Goal: Task Accomplishment & Management: Use online tool/utility

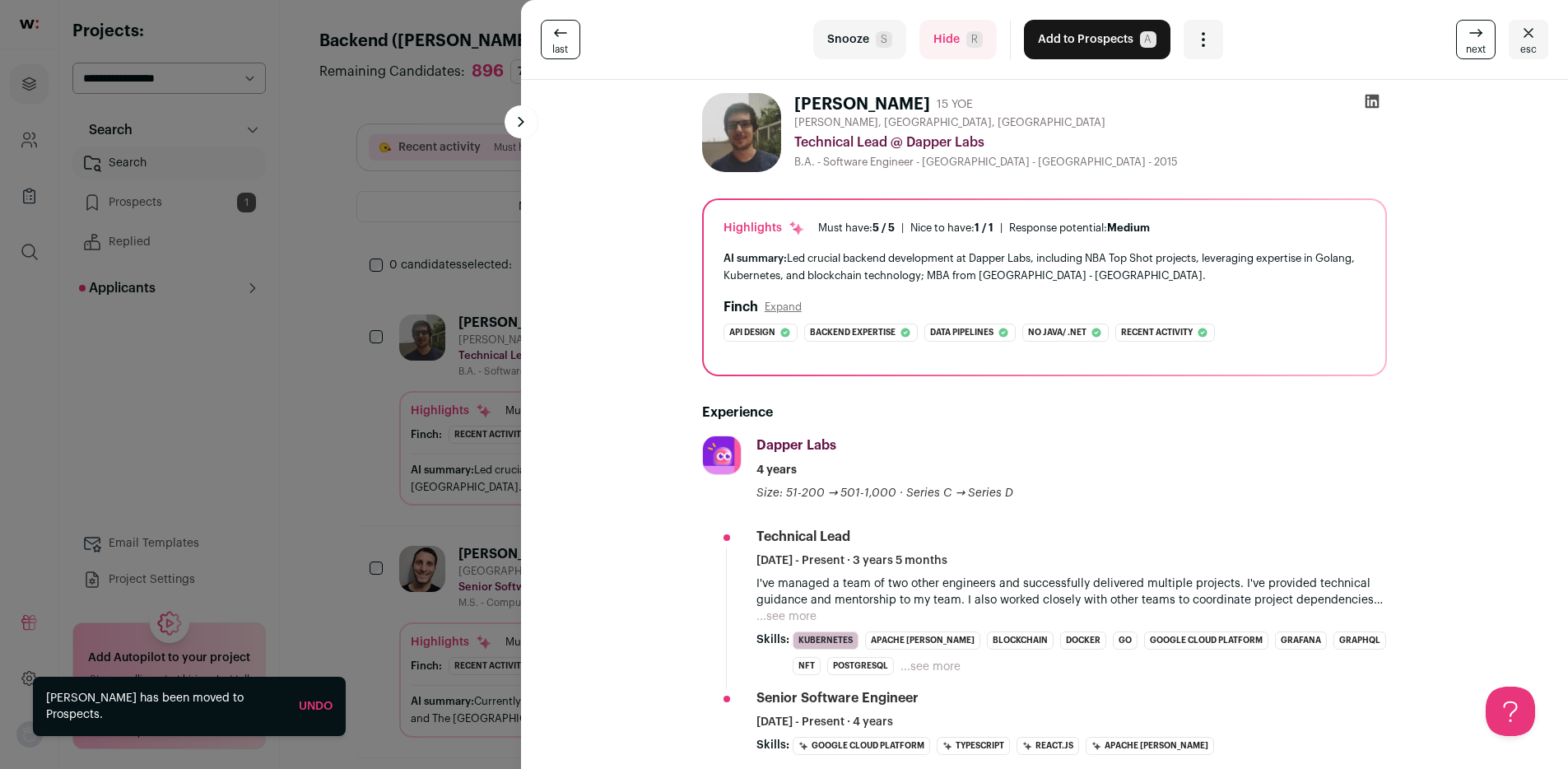
click at [199, 410] on div "last Snooze S Hide R Add to Prospects A Are you sure? Guilherme Giacchetto is a…" at bounding box center [784, 384] width 1568 height 769
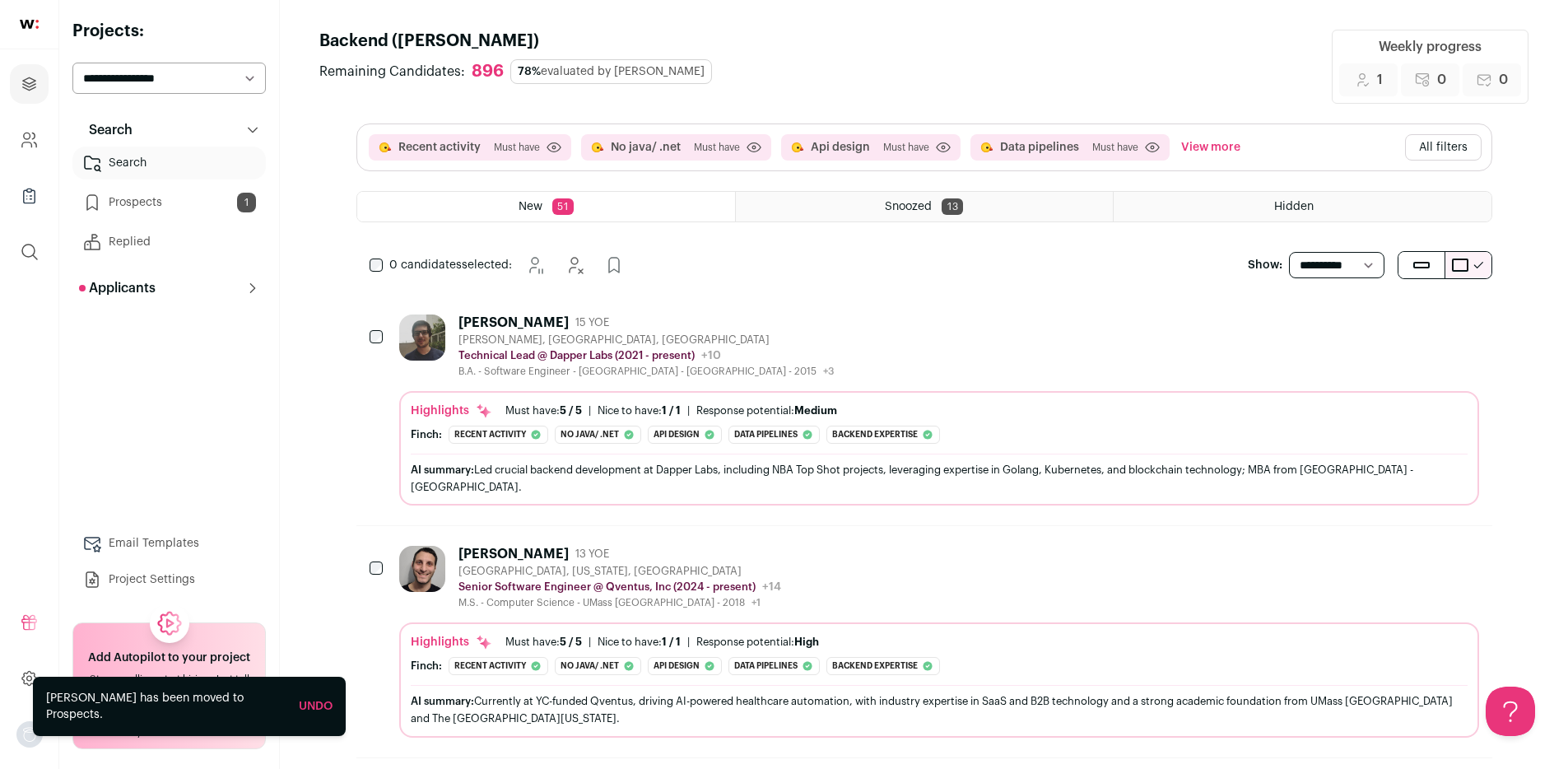
click at [157, 199] on link "Prospects 1" at bounding box center [168, 202] width 193 height 33
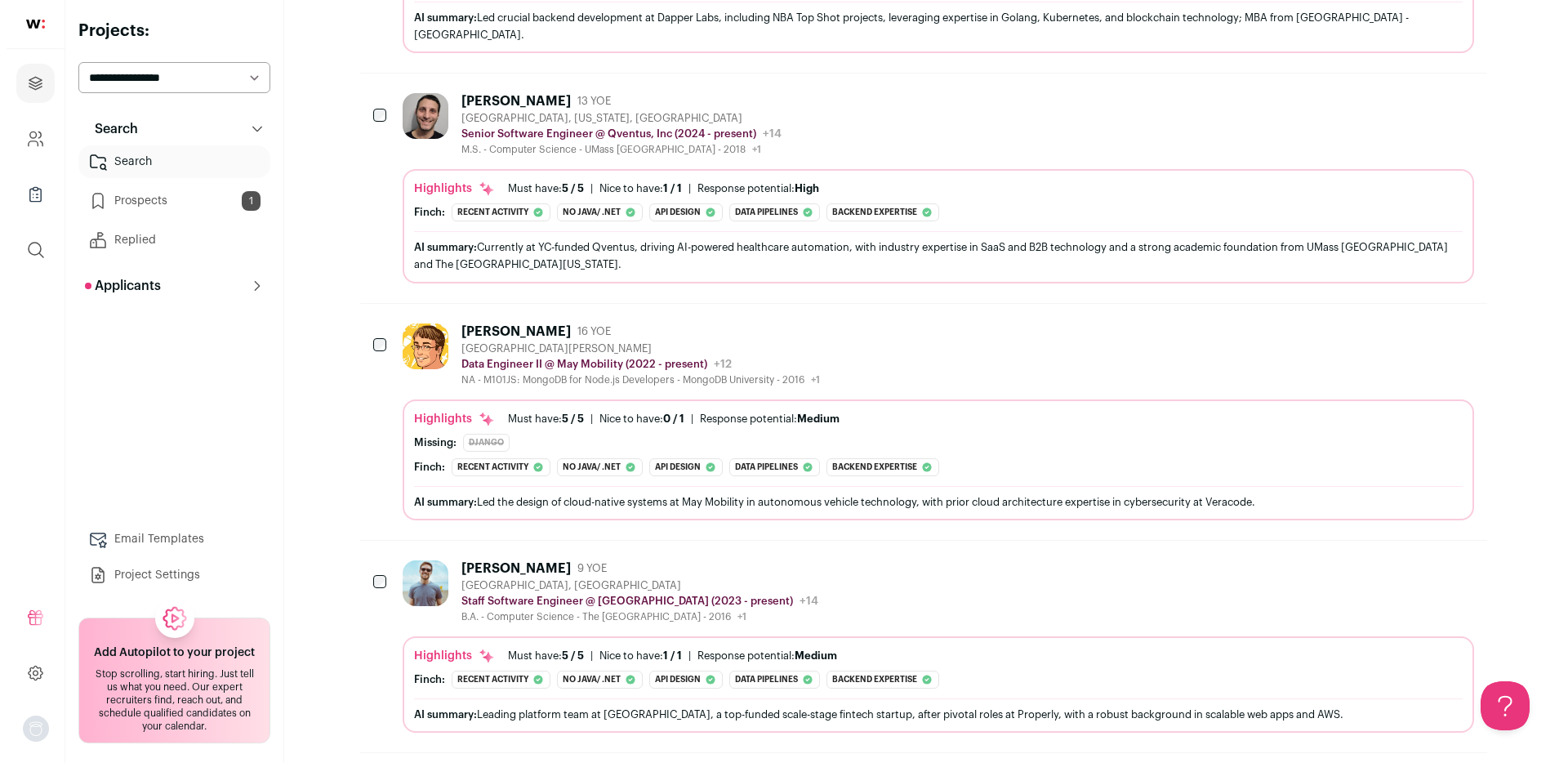
scroll to position [746, 0]
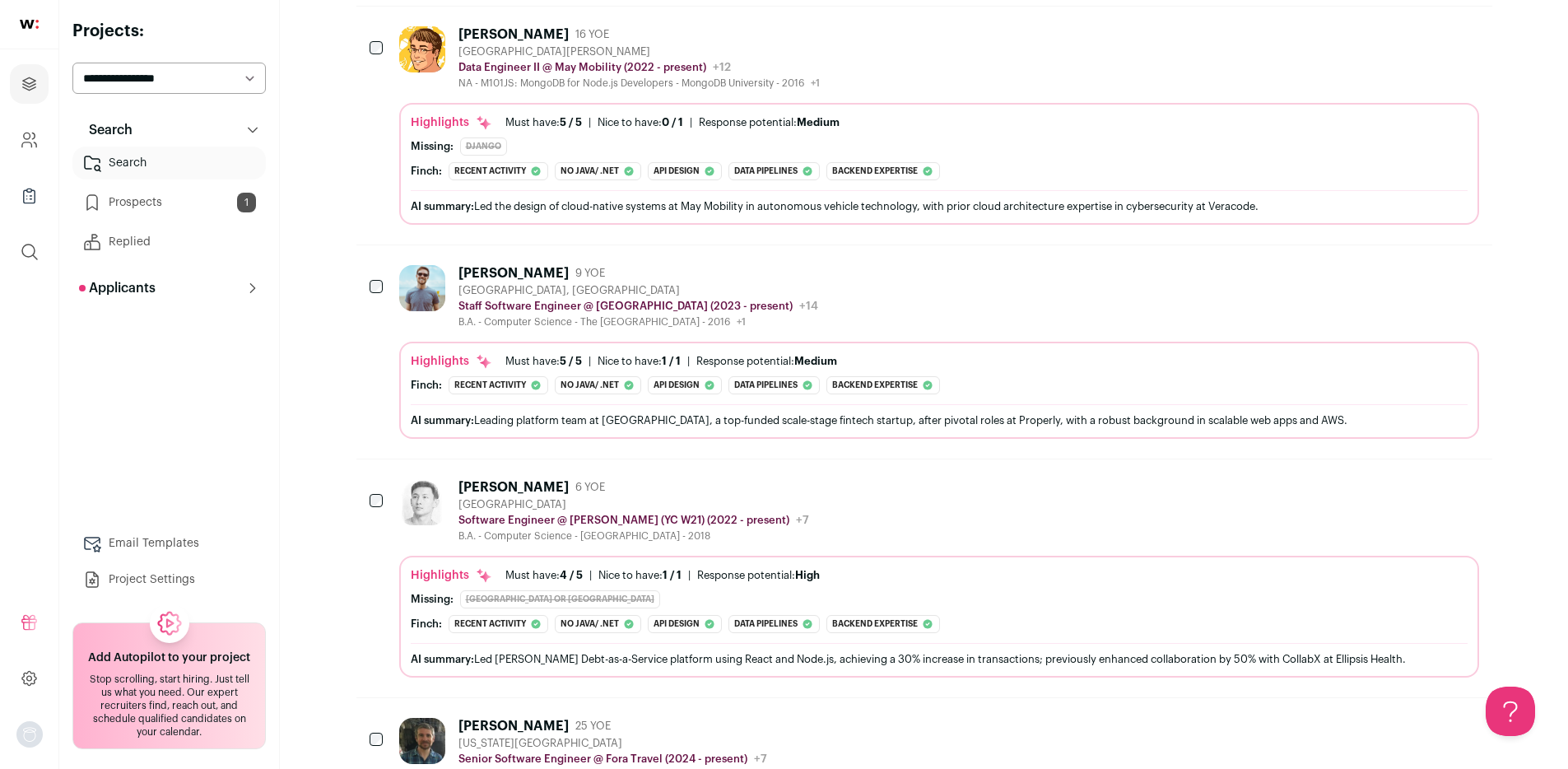
click at [491, 273] on div "[PERSON_NAME]" at bounding box center [513, 273] width 111 height 17
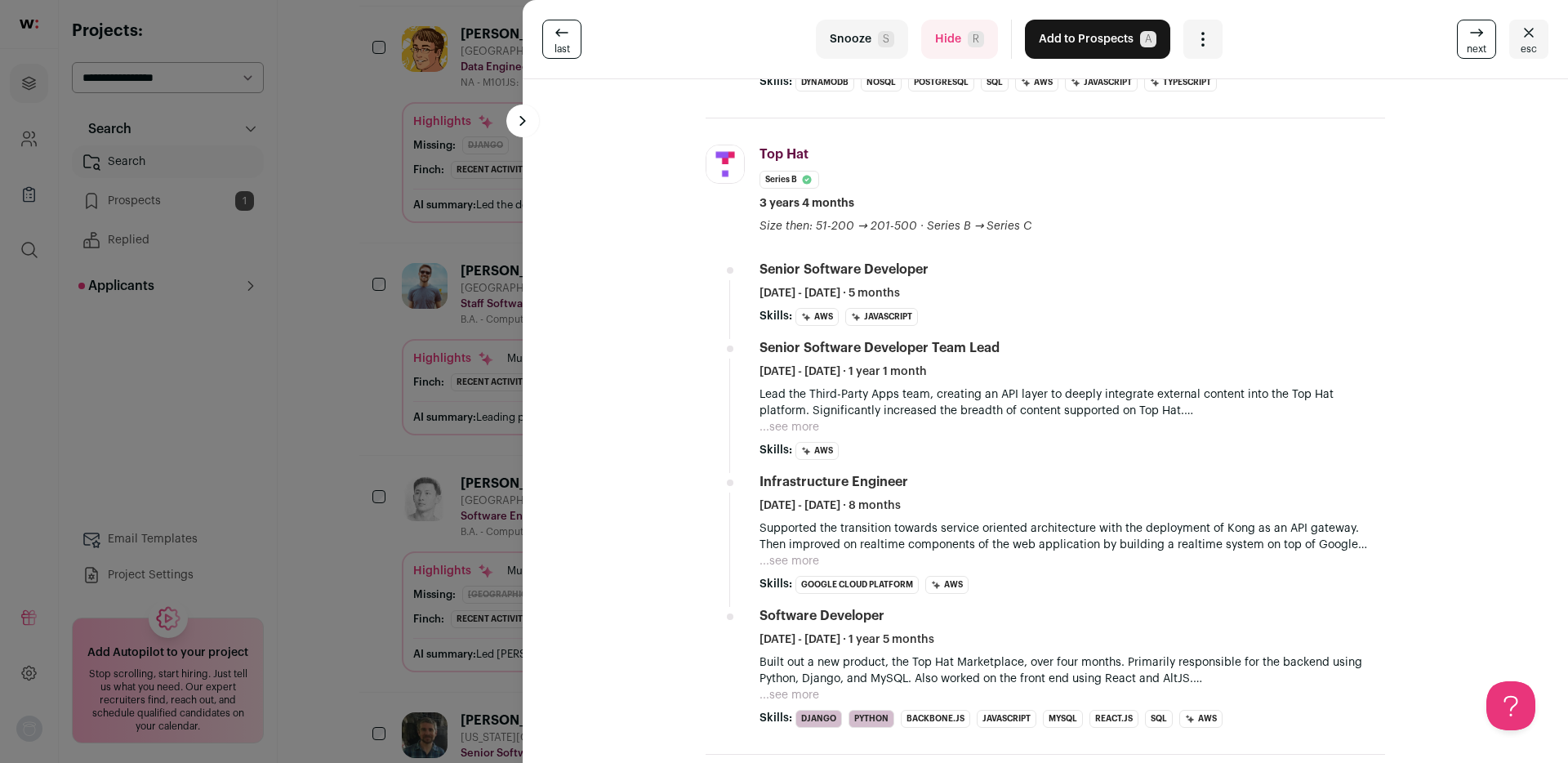
scroll to position [583, 0]
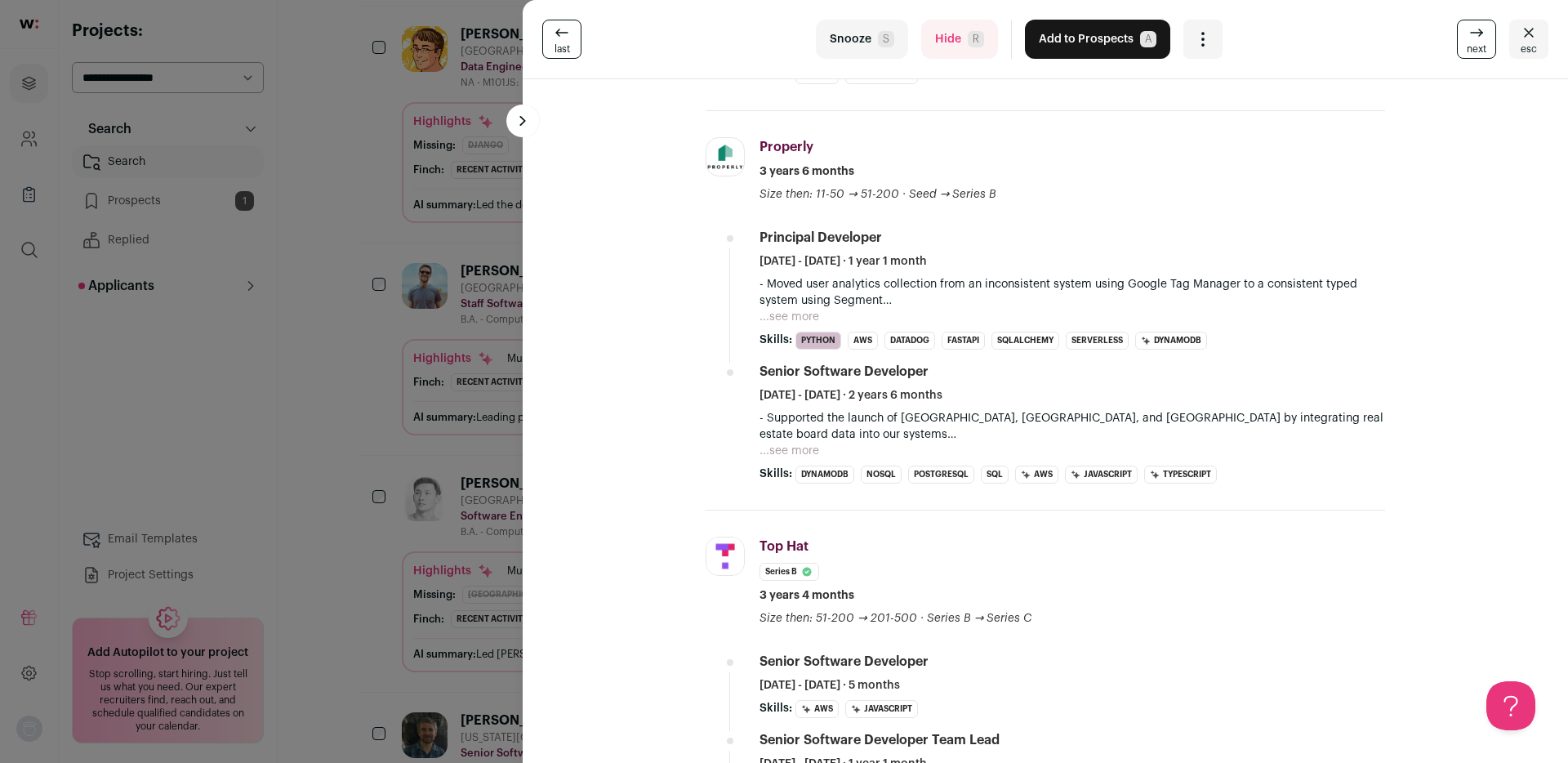
click at [784, 319] on button "...see more" at bounding box center [790, 317] width 60 height 17
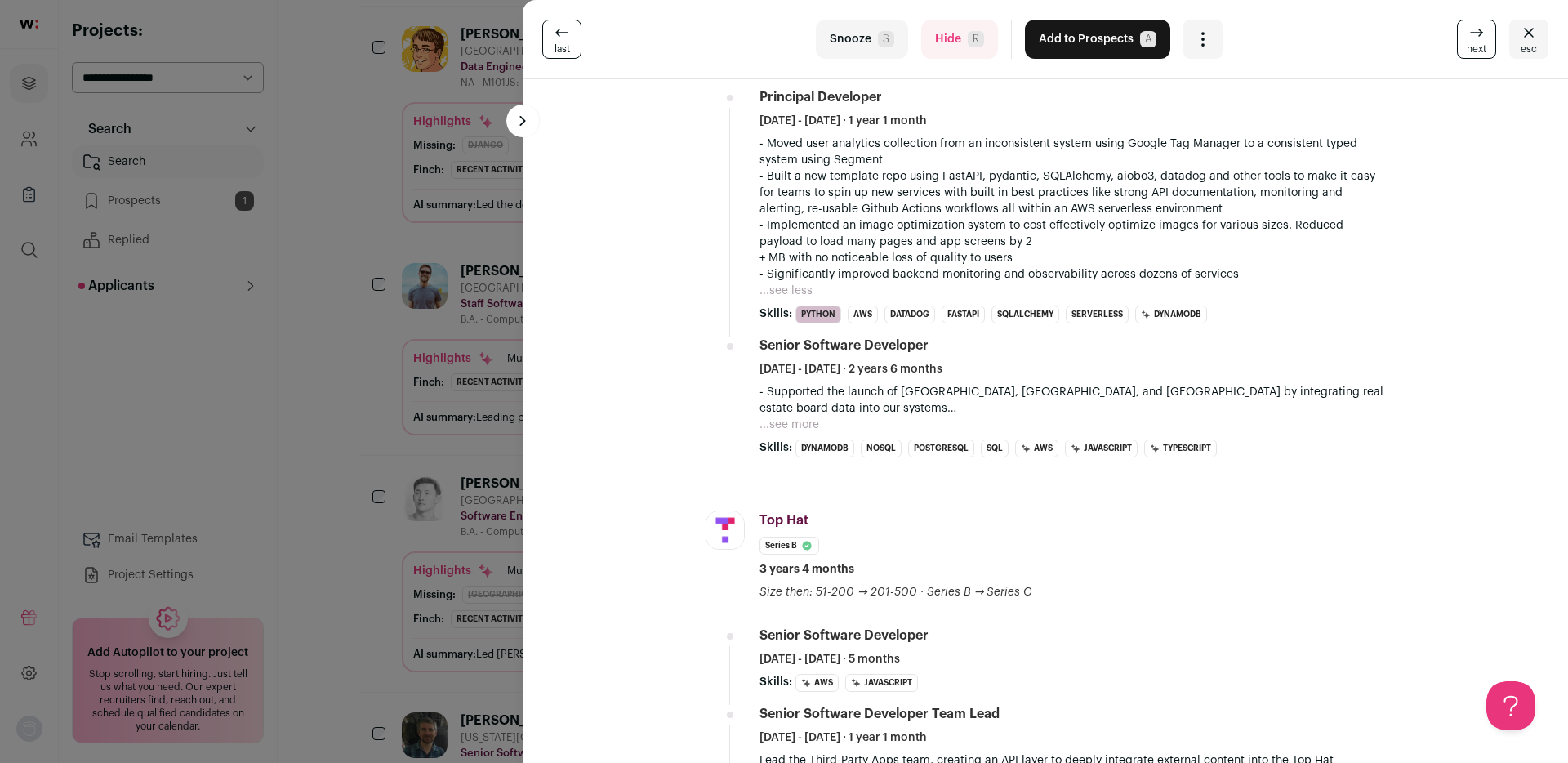
scroll to position [745, 0]
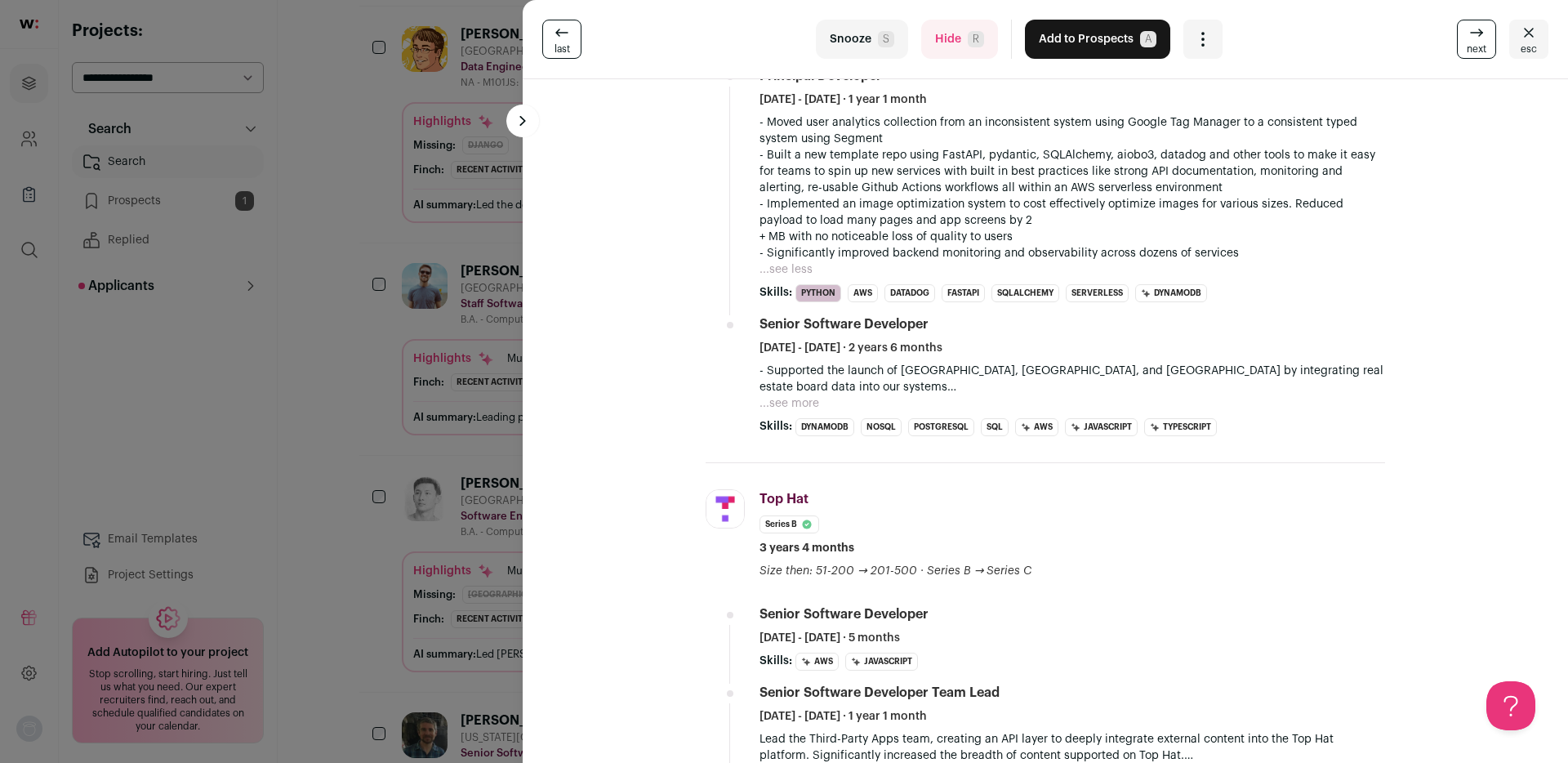
click at [784, 405] on button "...see more" at bounding box center [790, 404] width 60 height 17
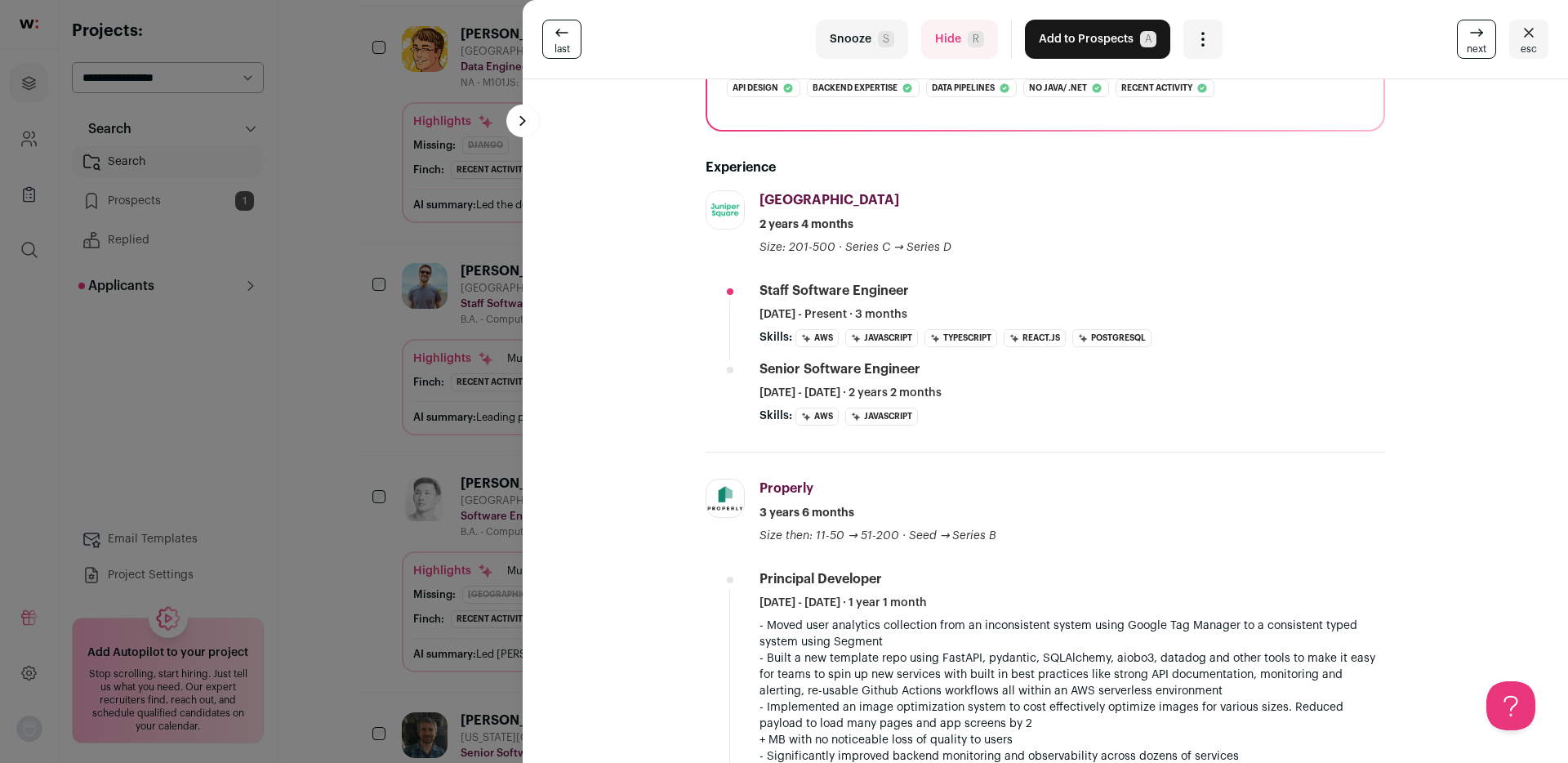
scroll to position [32, 0]
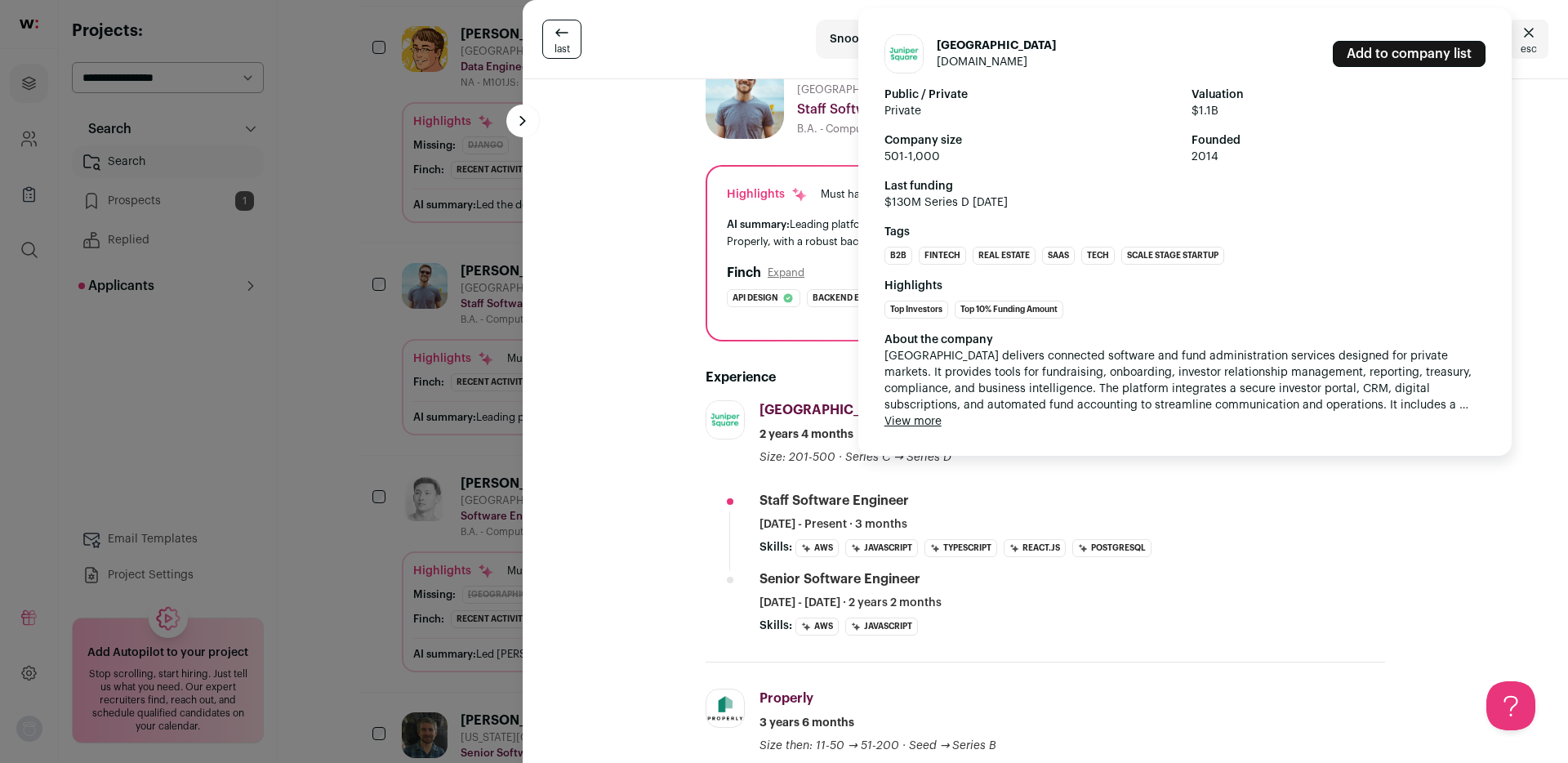
click at [914, 423] on button "View more" at bounding box center [913, 421] width 57 height 17
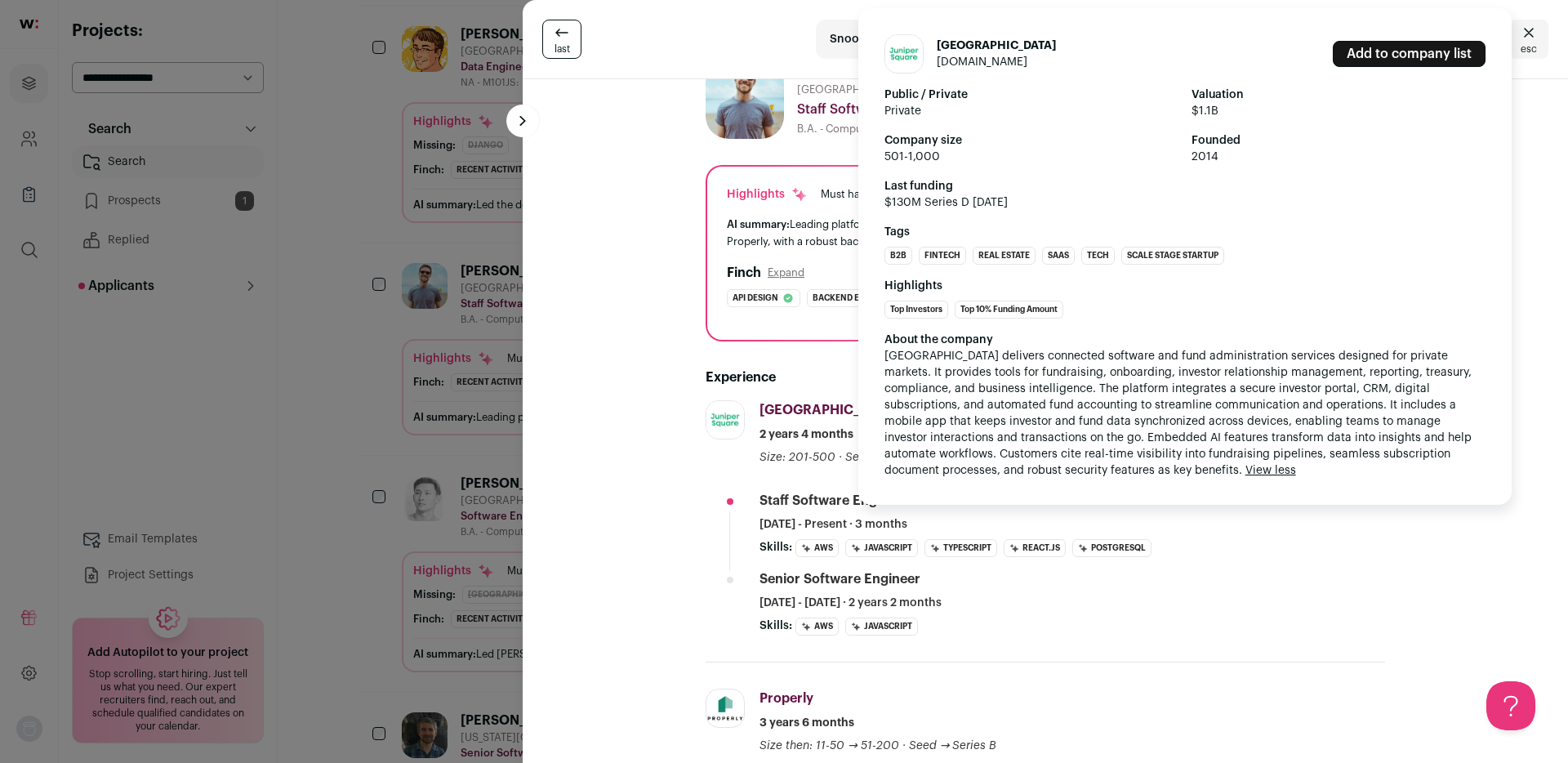
click at [994, 64] on link "junipersquare.com" at bounding box center [982, 62] width 91 height 12
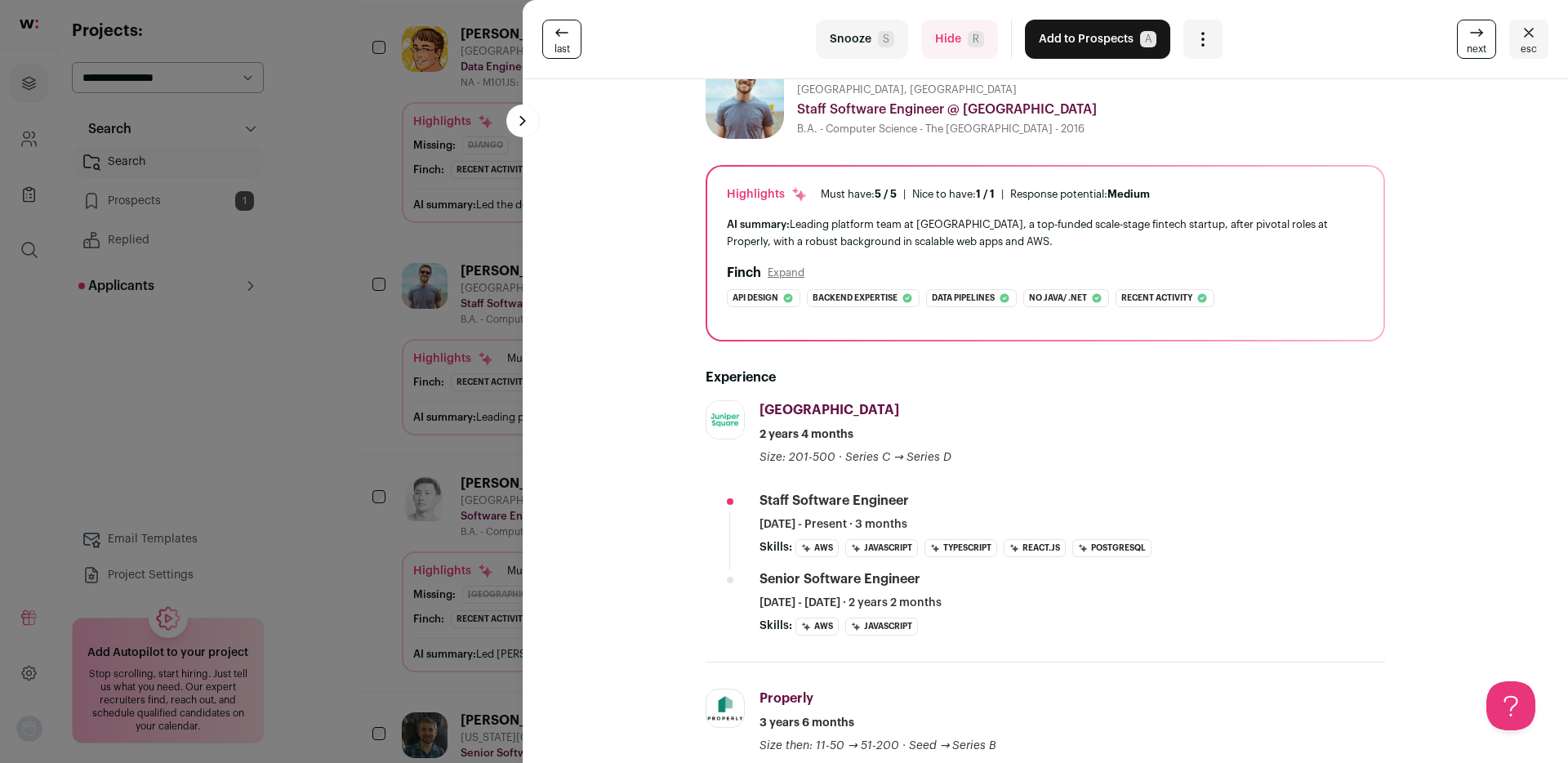
scroll to position [0, 0]
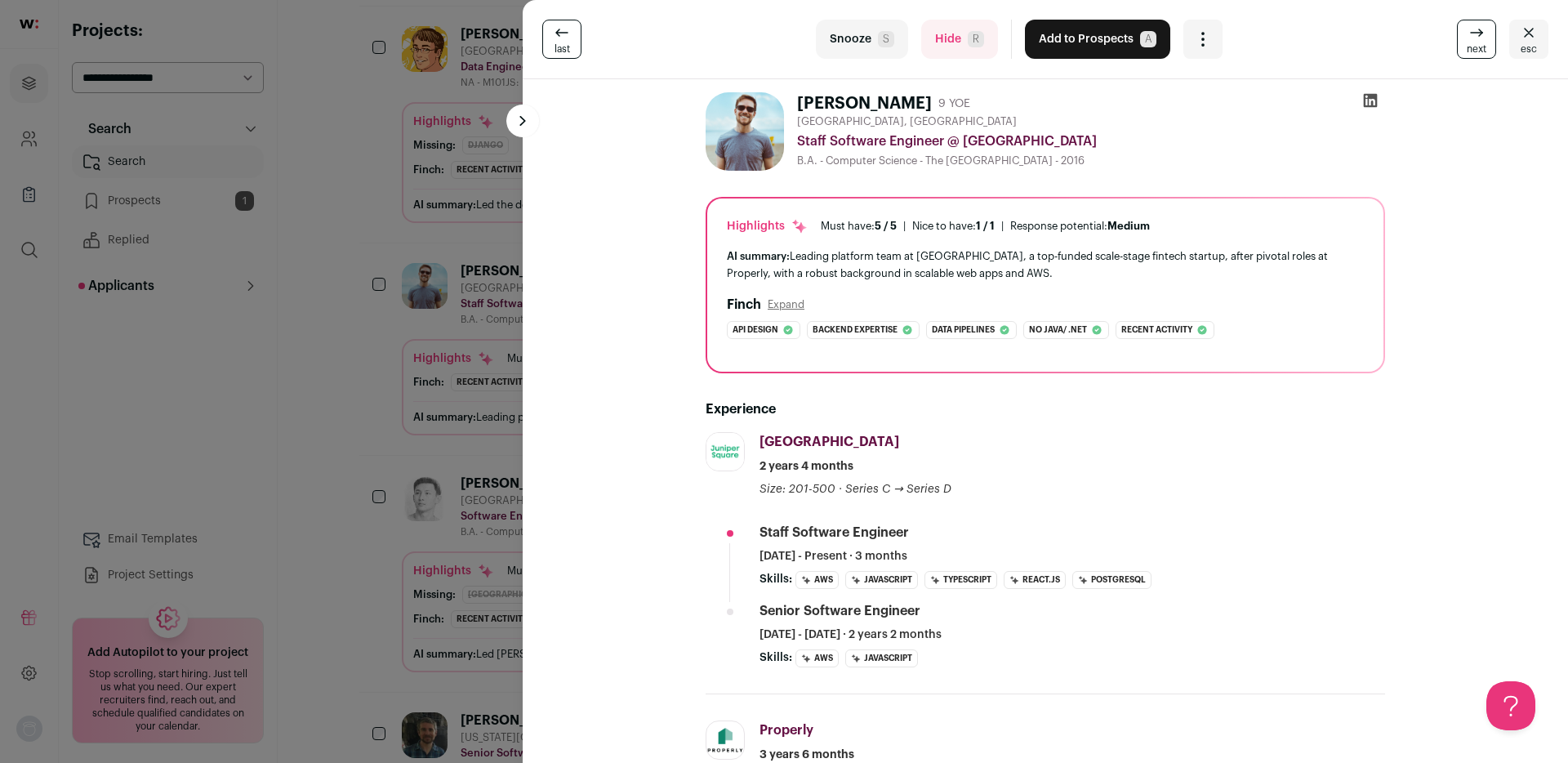
click at [1082, 32] on button "Add to Prospects A" at bounding box center [1097, 39] width 145 height 39
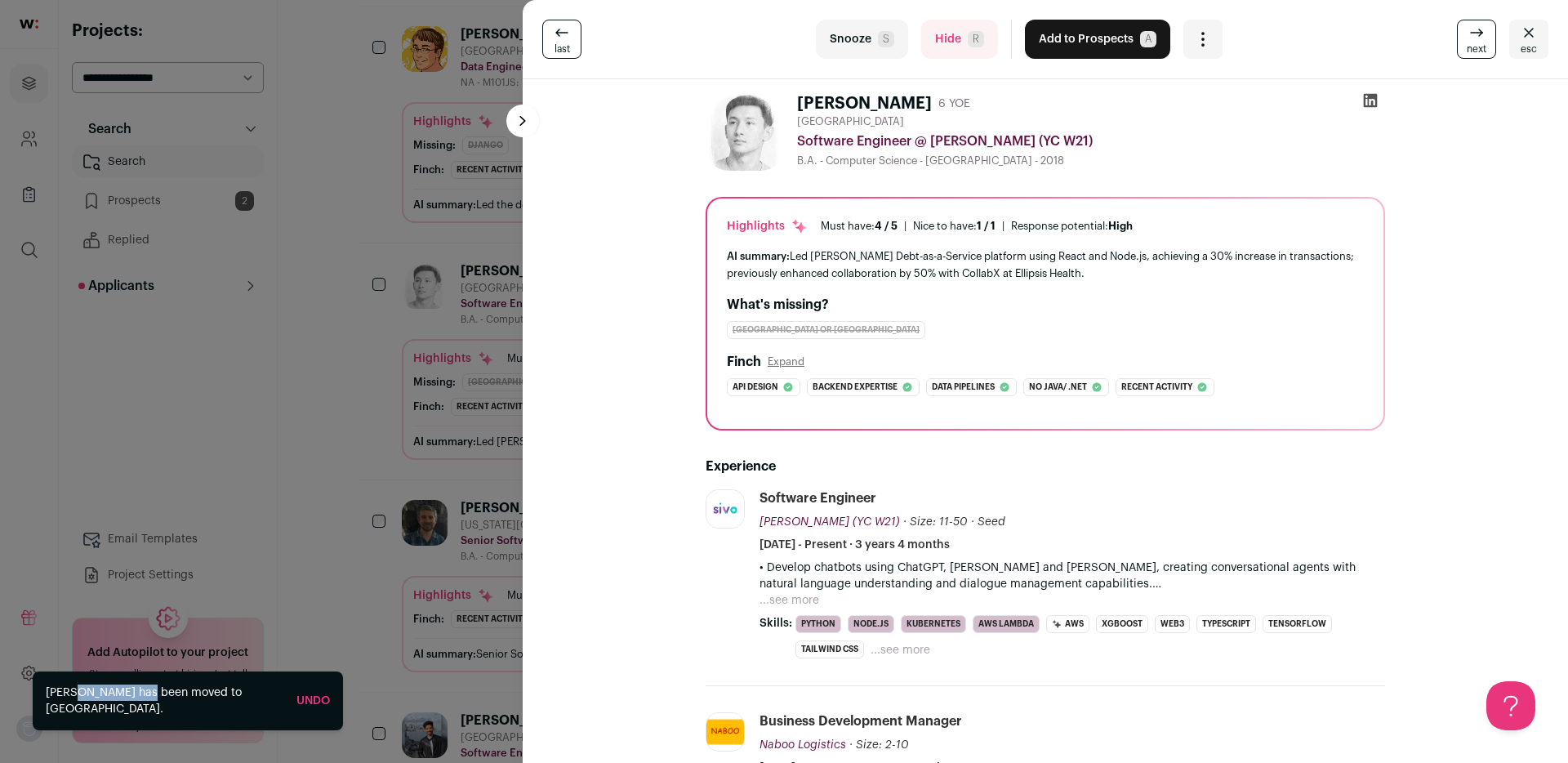
drag, startPoint x: 115, startPoint y: 709, endPoint x: 47, endPoint y: 712, distance: 68.1
click at [47, 712] on div "Daniel Gipps has been moved to Prospects." at bounding box center [165, 700] width 238 height 32
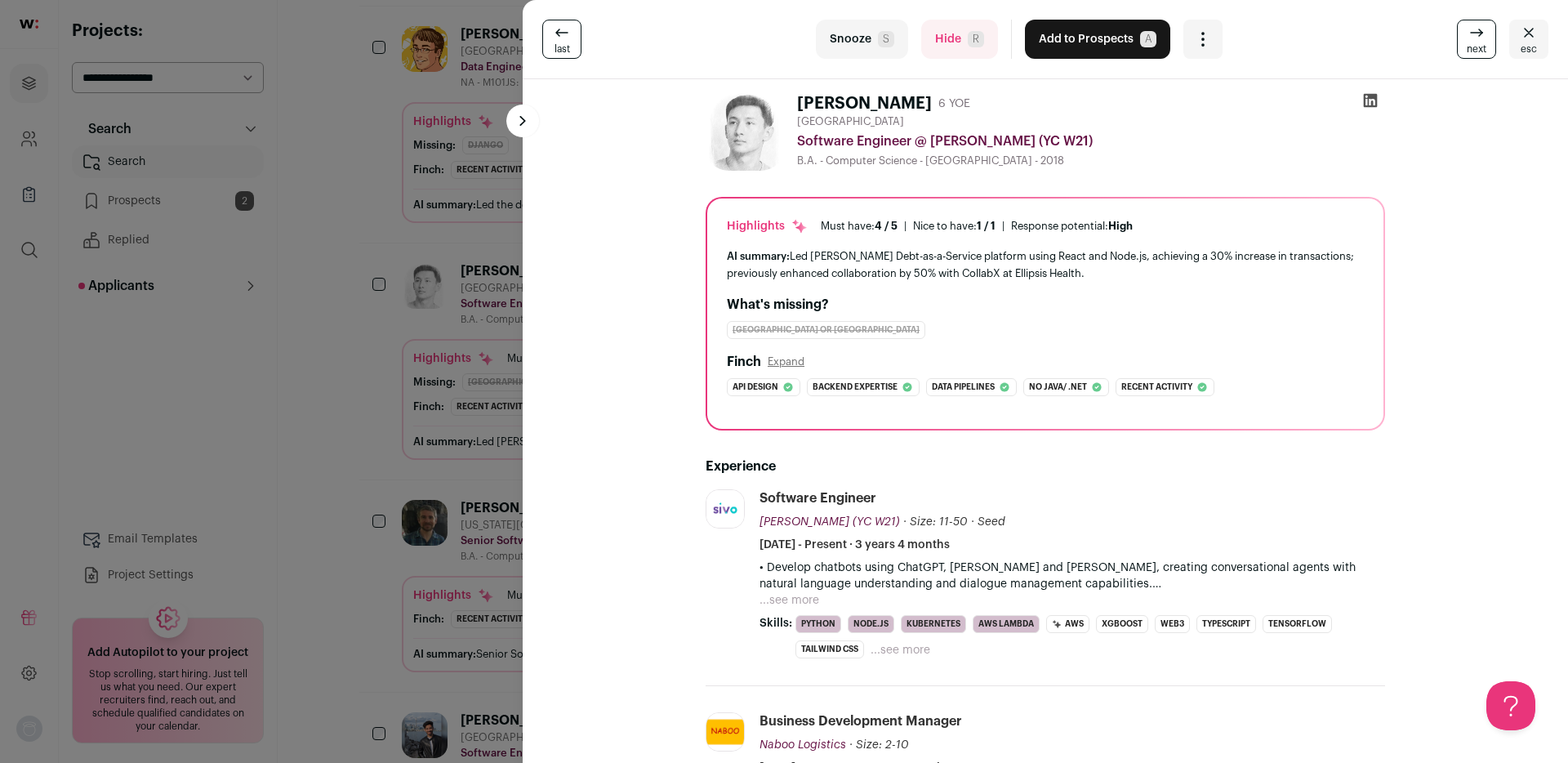
copy div "[PERSON_NAME]"
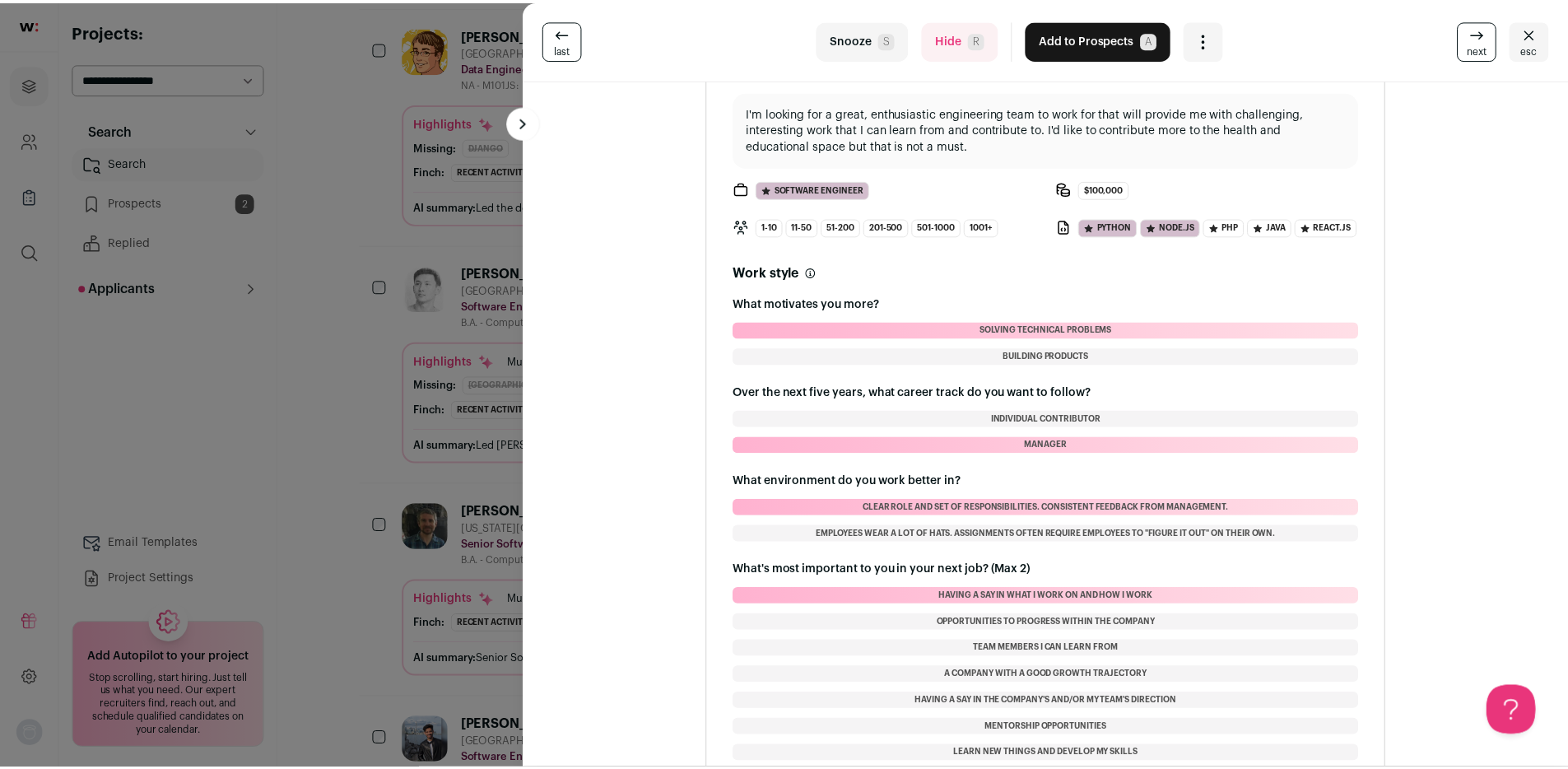
scroll to position [2155, 0]
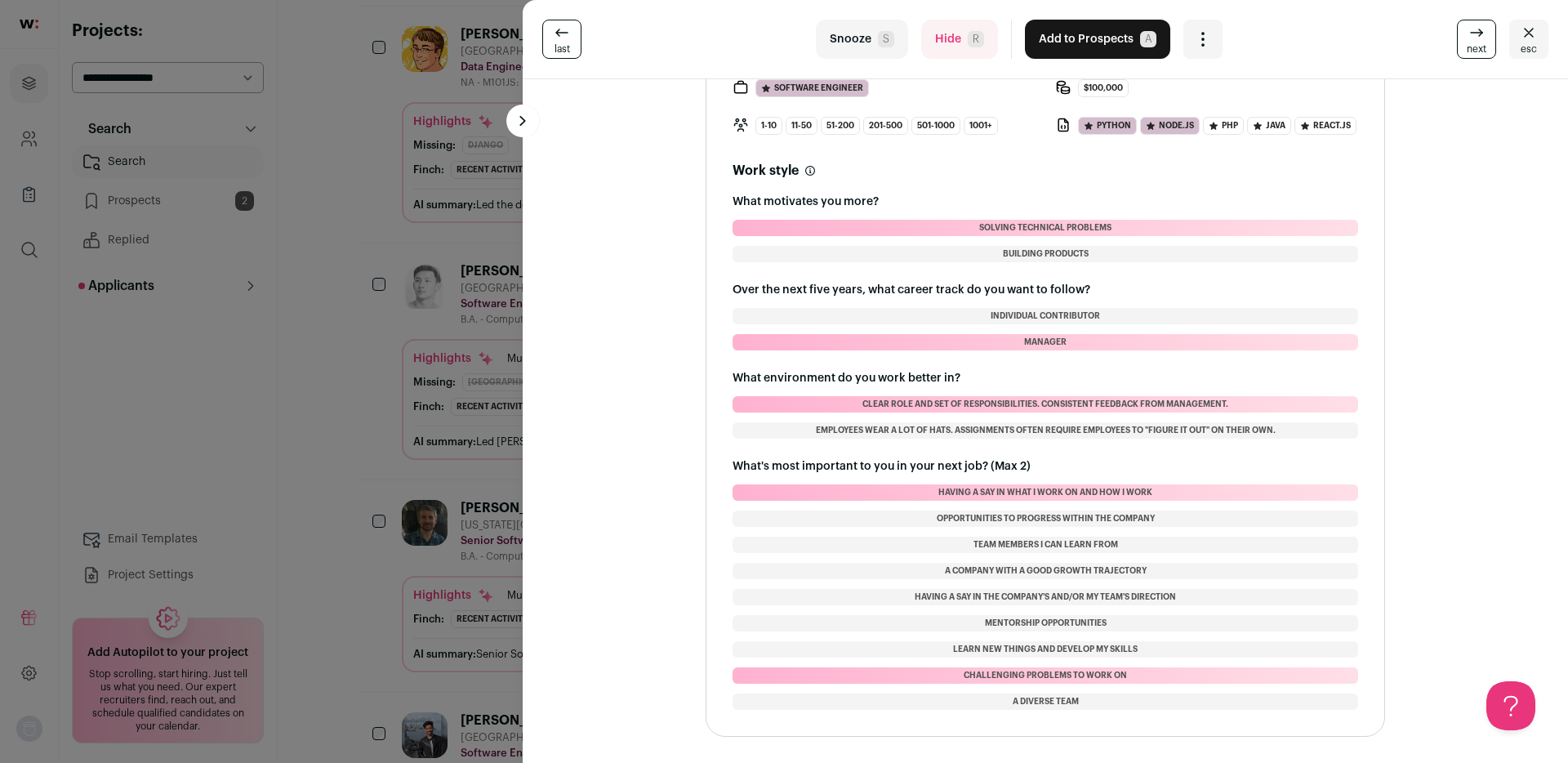
click at [468, 303] on div "last Snooze S Hide R Add to Prospects A Are you sure? Jonathan Jordan is alread…" at bounding box center [784, 382] width 1568 height 763
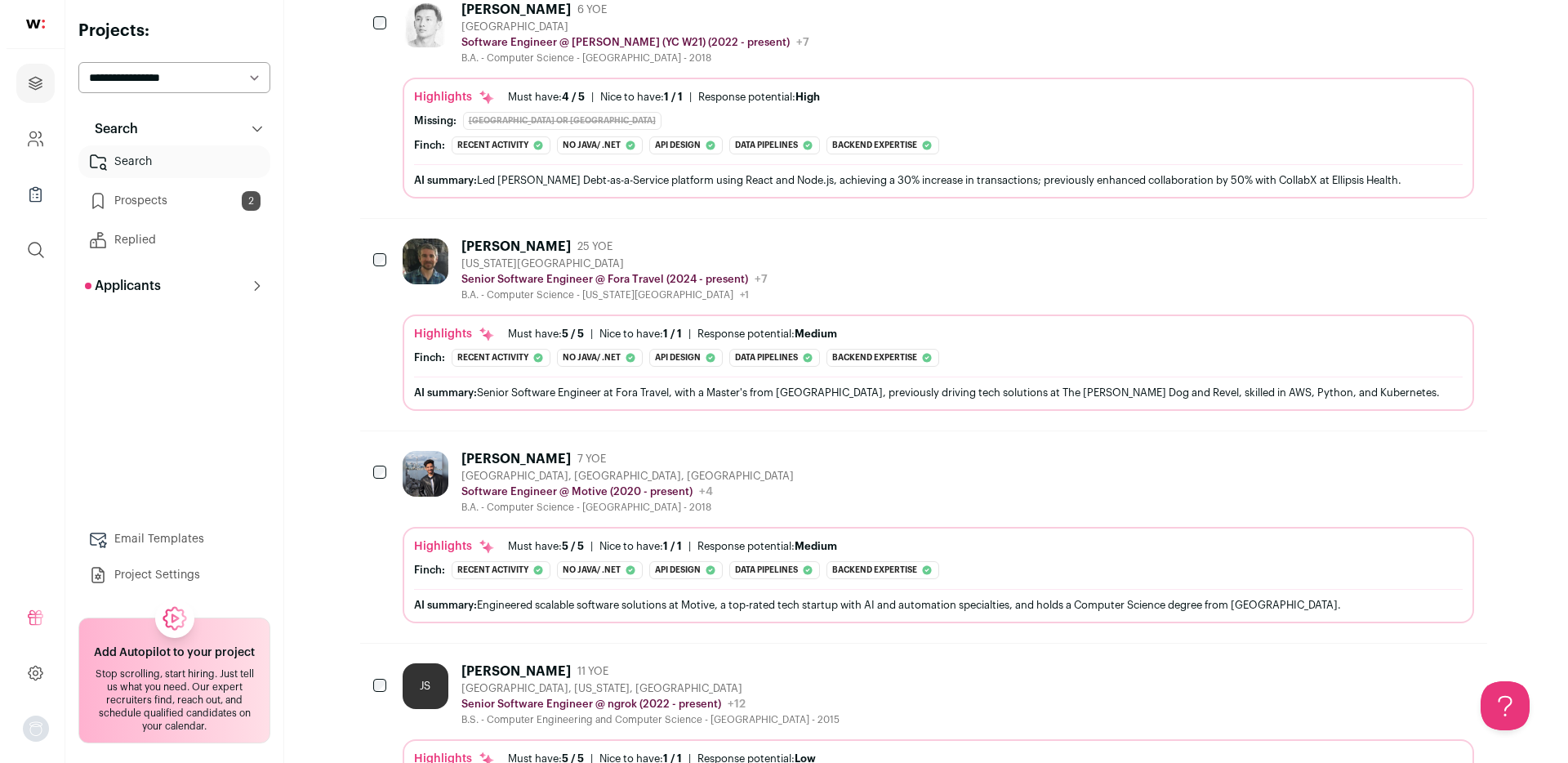
scroll to position [1017, 0]
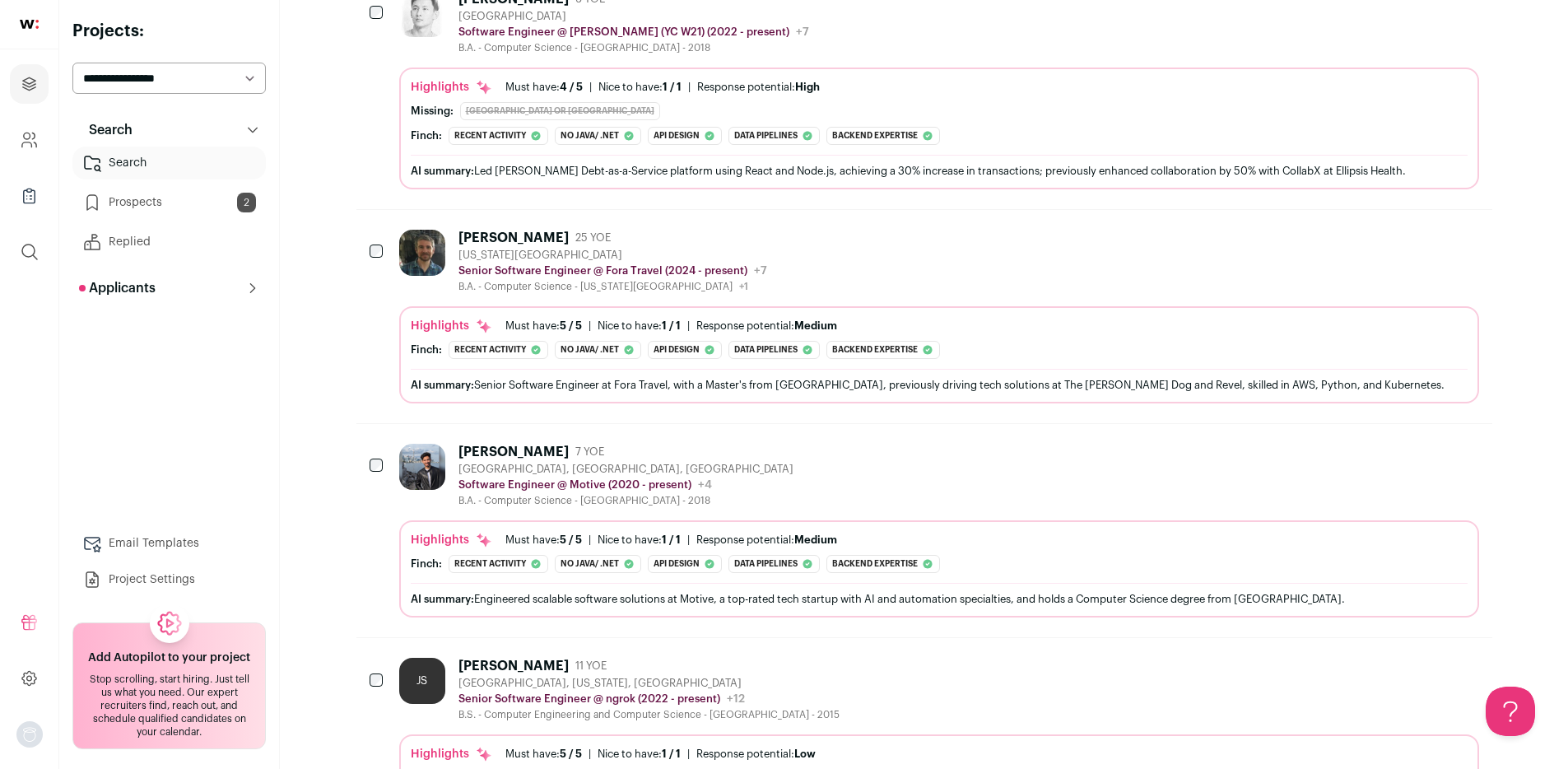
click at [857, 240] on div "Dustin Schubert 25 YOE New York City Metropolitan Area Senior Software Engineer…" at bounding box center [938, 261] width 1080 height 64
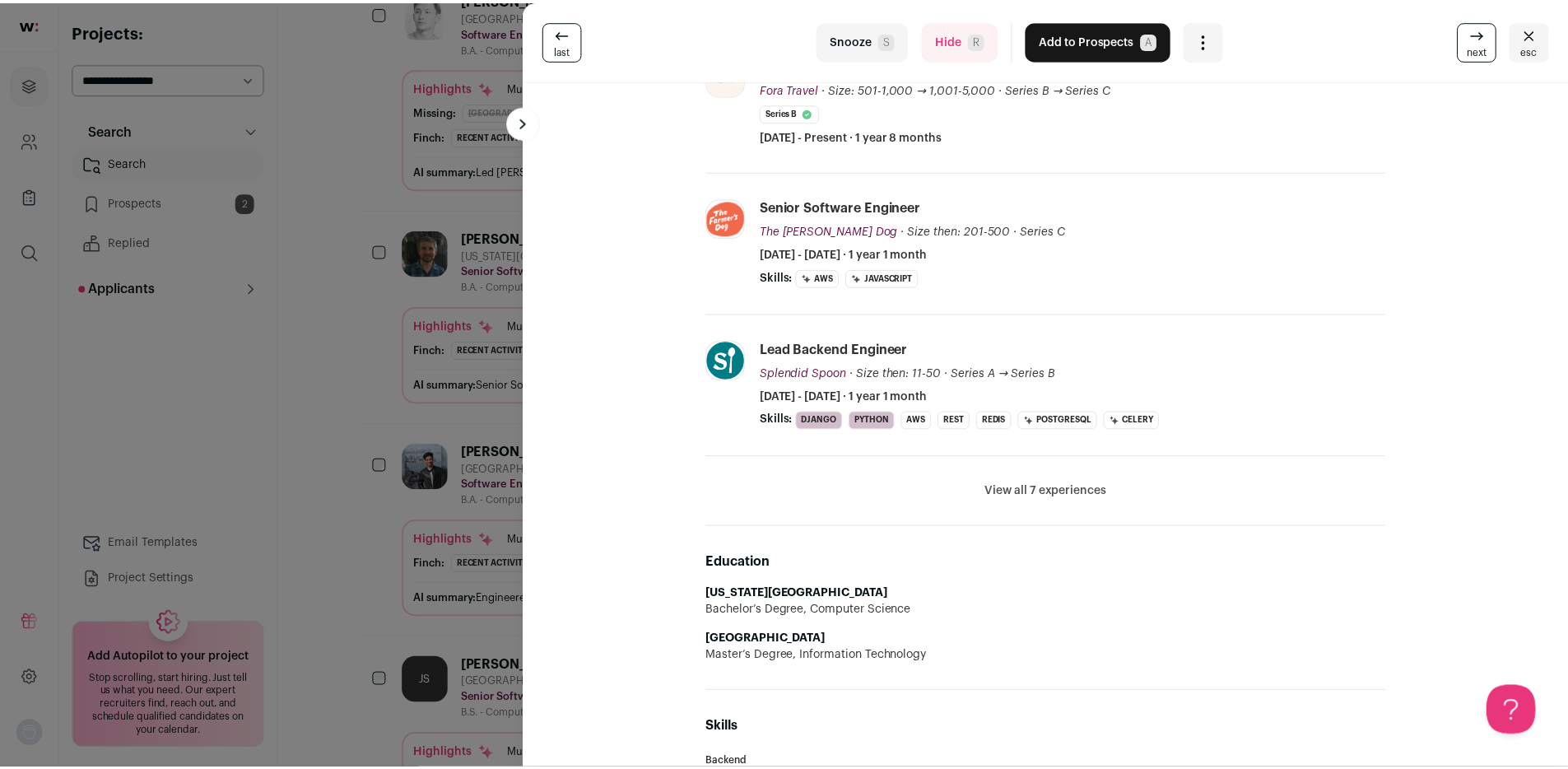
scroll to position [0, 0]
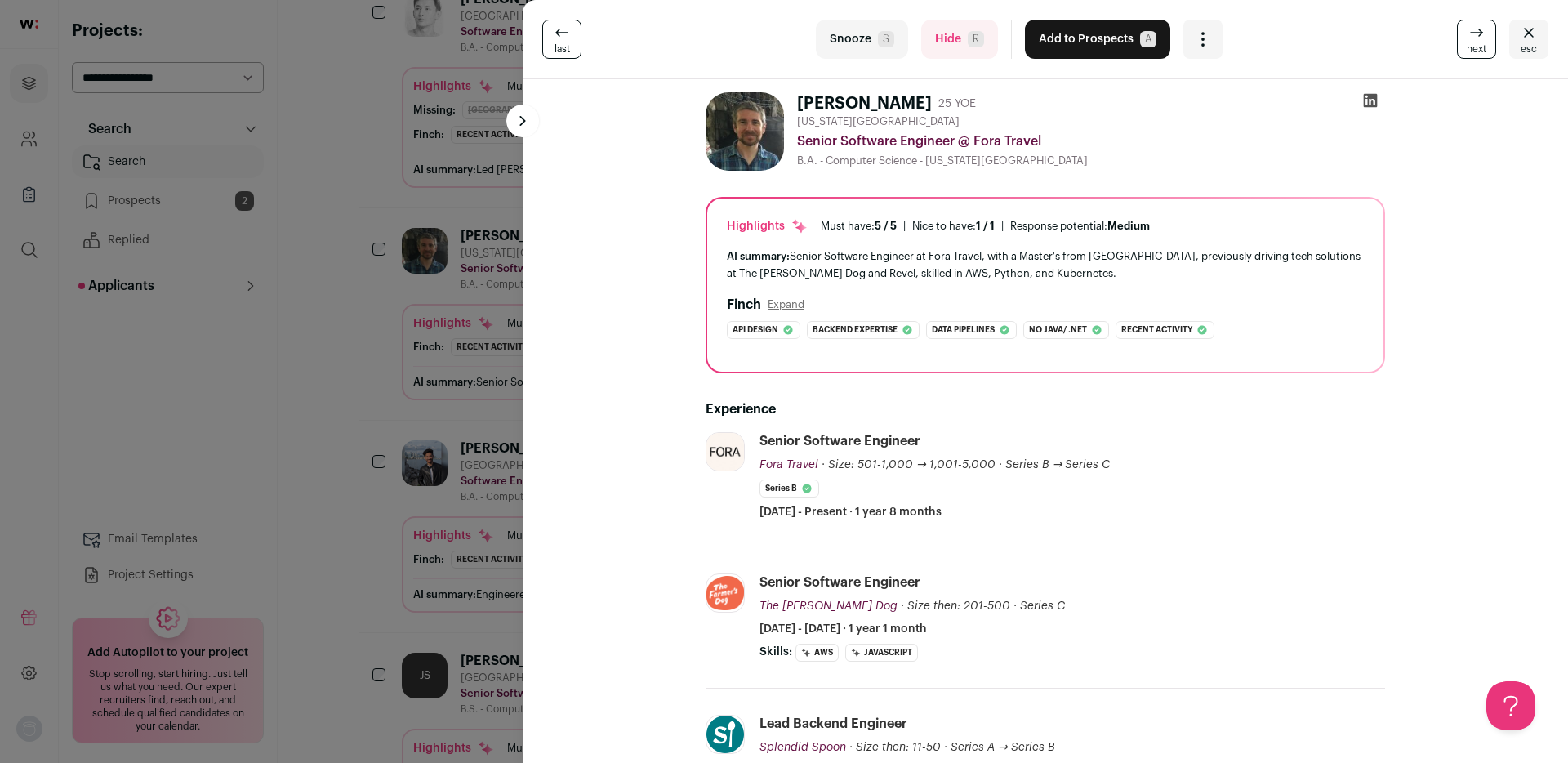
click at [1077, 42] on button "Add to Prospects A" at bounding box center [1097, 39] width 145 height 39
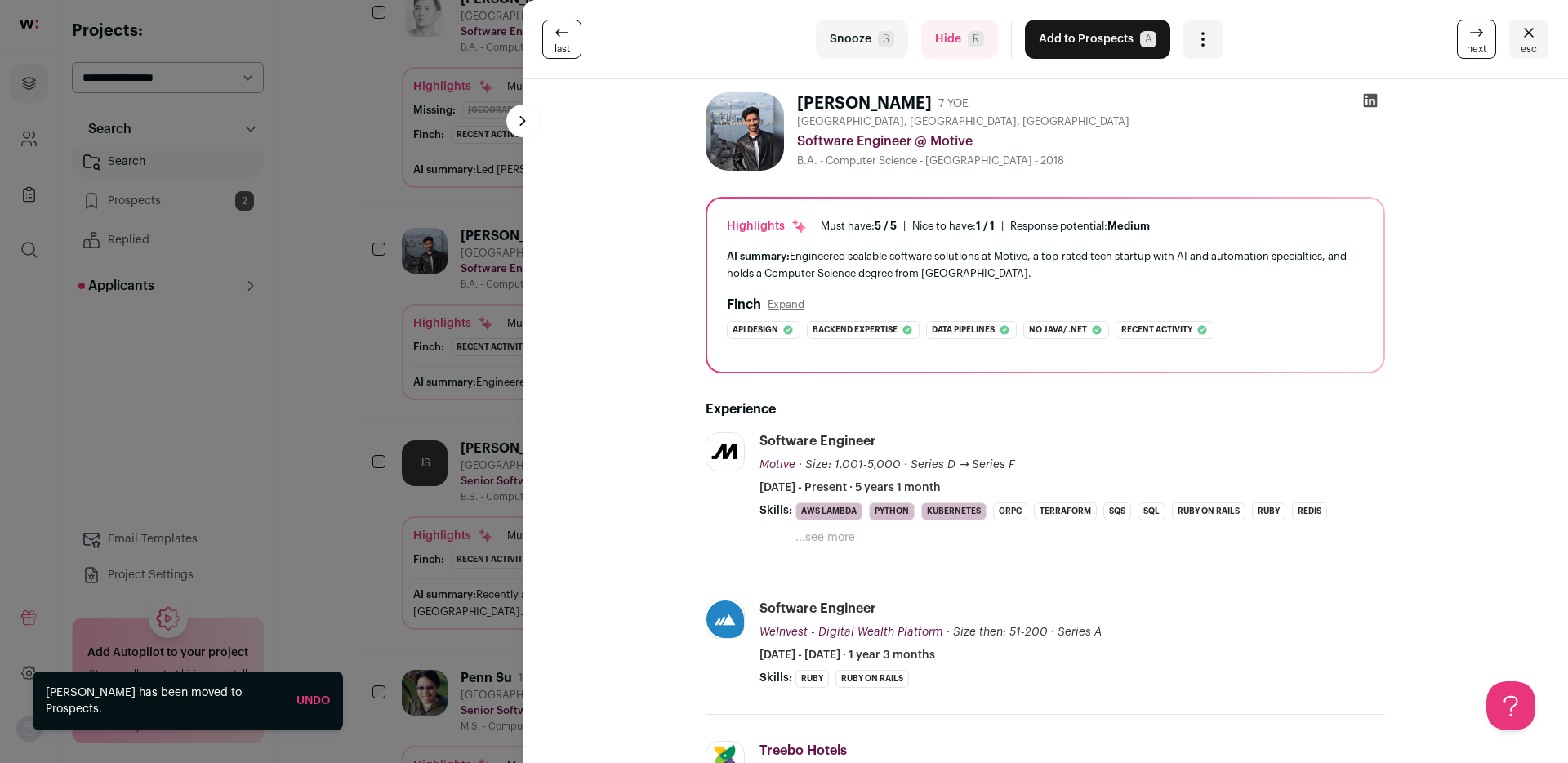
click at [334, 440] on div "last Snooze S Hide R Add to Prospects A Are you sure? Karthik Ravi is already i…" at bounding box center [784, 382] width 1568 height 763
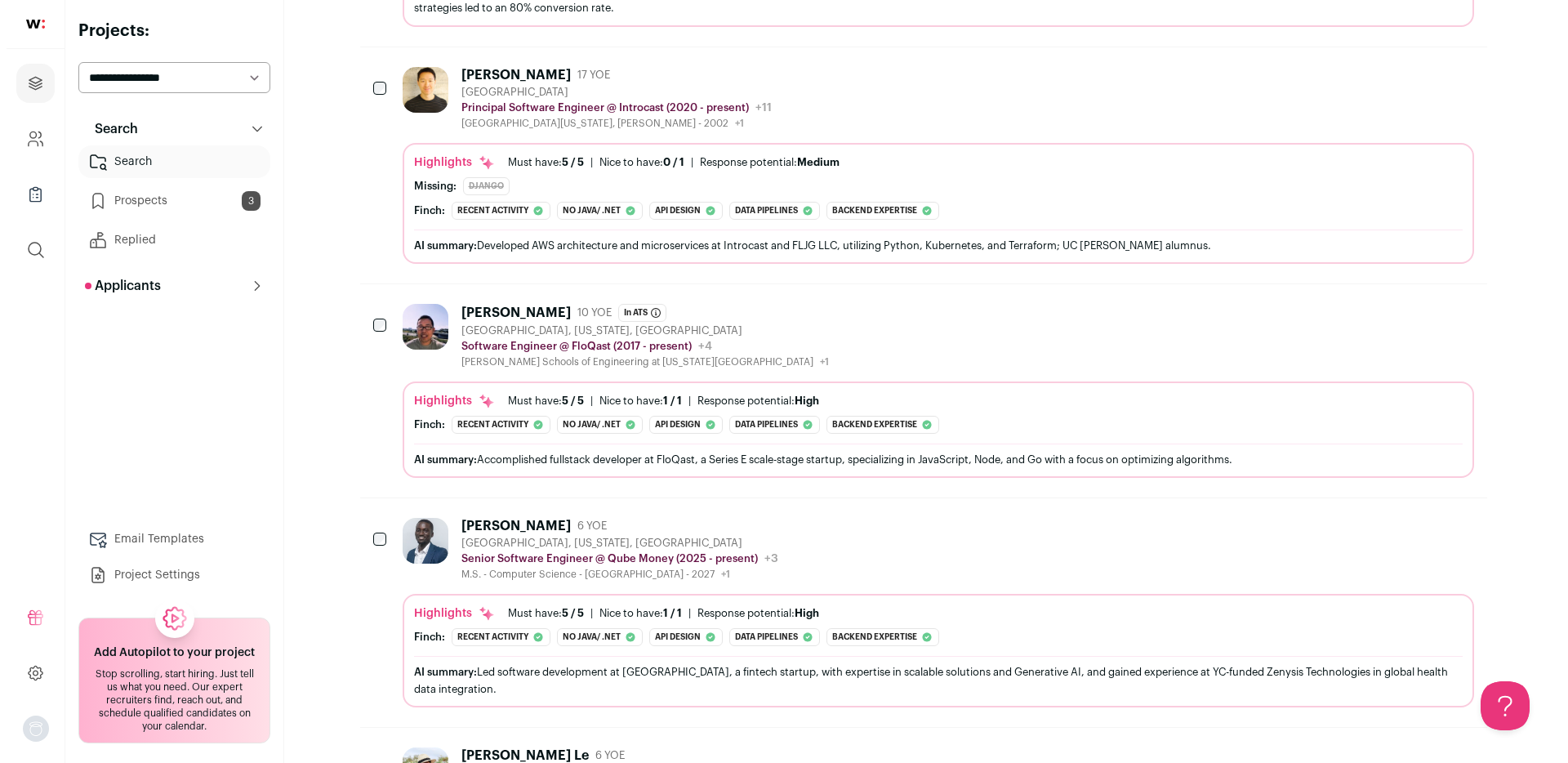
scroll to position [2273, 0]
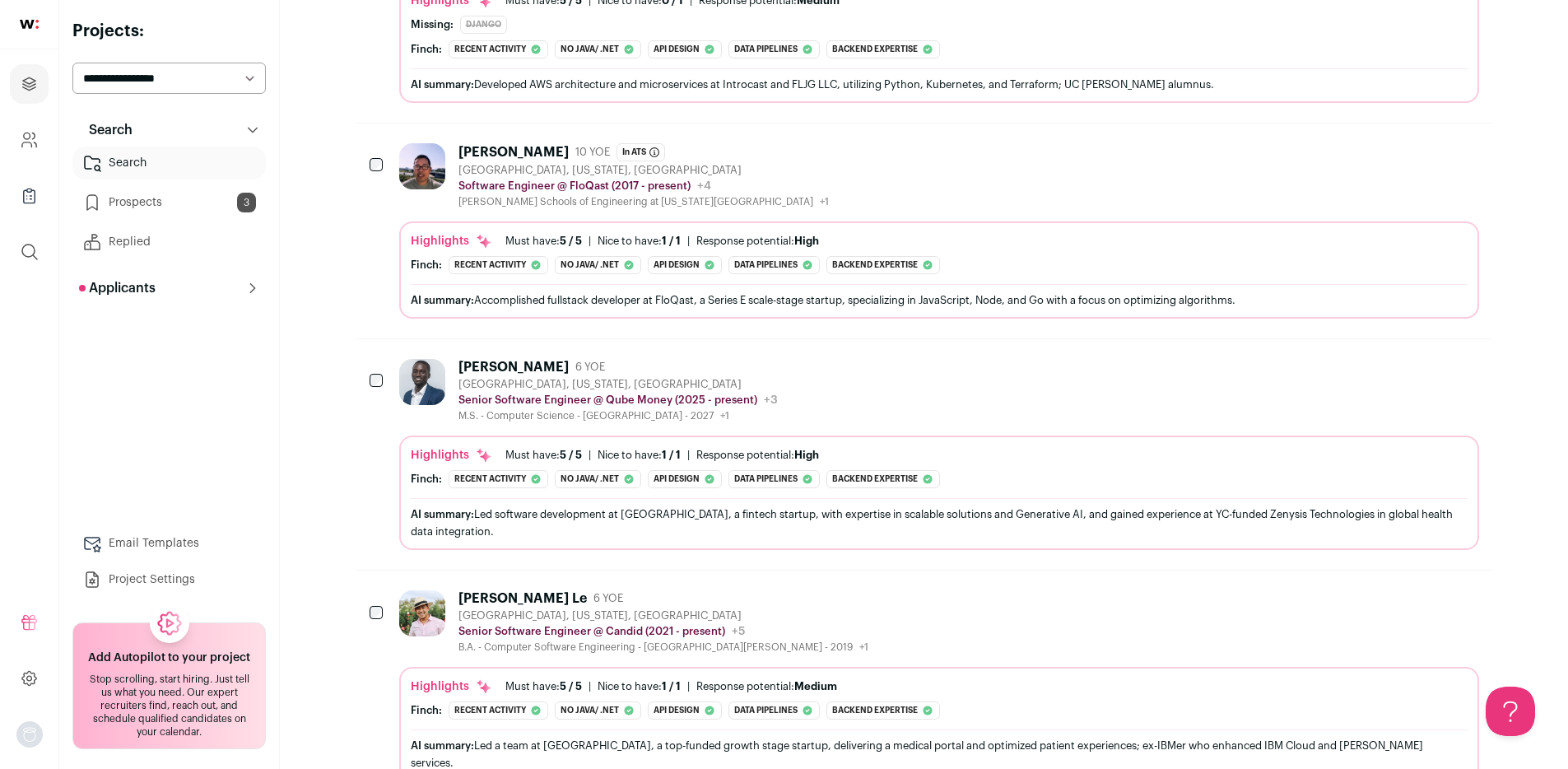
click at [1123, 257] on div "Highlights Must have: 5 / 5 How many must haves have been fulfilled? | Nice to …" at bounding box center [938, 274] width 1056 height 82
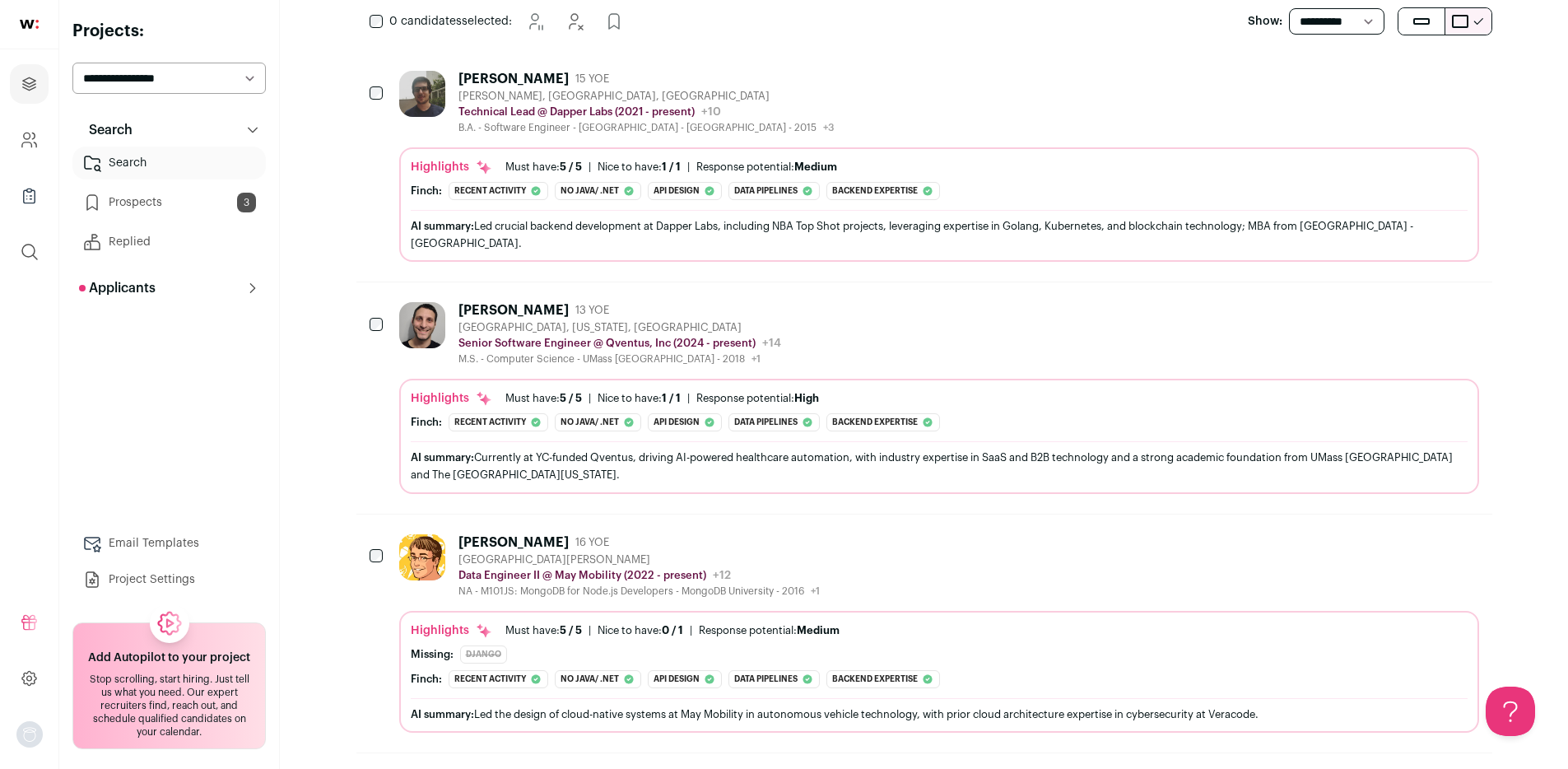
scroll to position [0, 0]
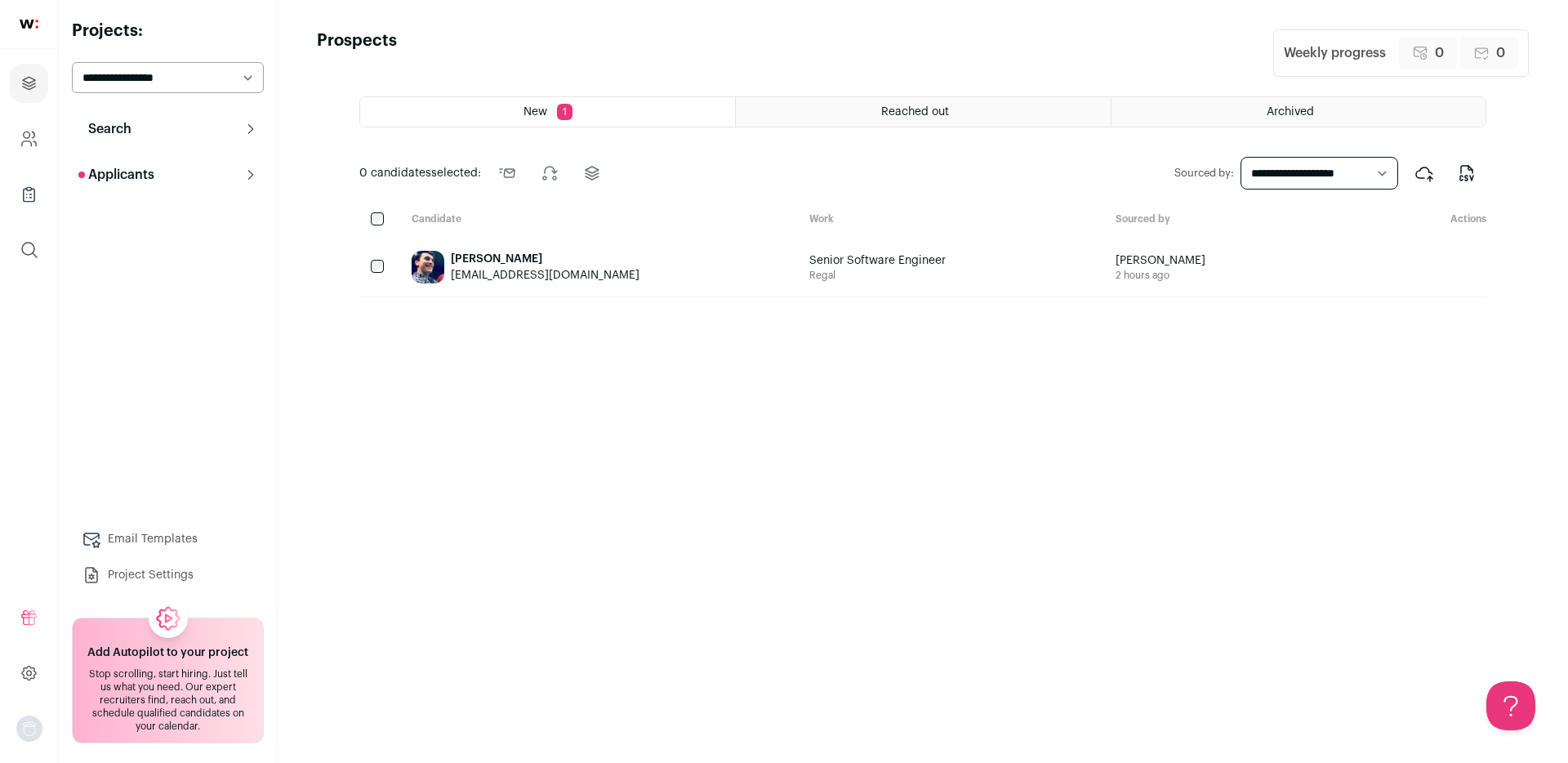
click at [923, 89] on main "Prospects Weekly progress 0 Reach outs pending 0 Reach outs sent New 1 Reached …" at bounding box center [923, 382] width 1290 height 763
click at [934, 113] on span "Reached out" at bounding box center [915, 112] width 68 height 12
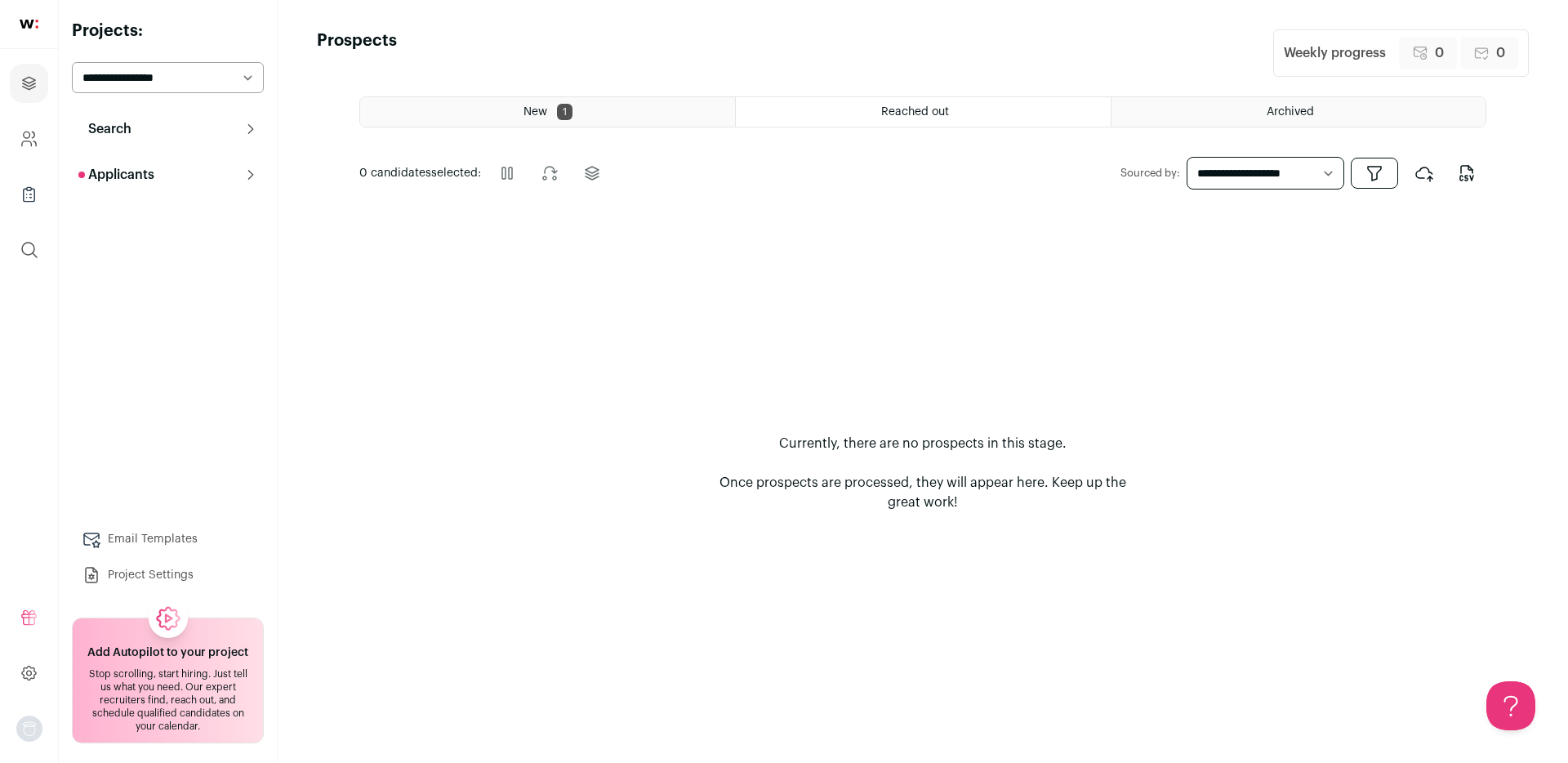
click at [1191, 105] on div "Archived" at bounding box center [1299, 111] width 374 height 29
click at [626, 109] on div "New 1" at bounding box center [547, 111] width 375 height 29
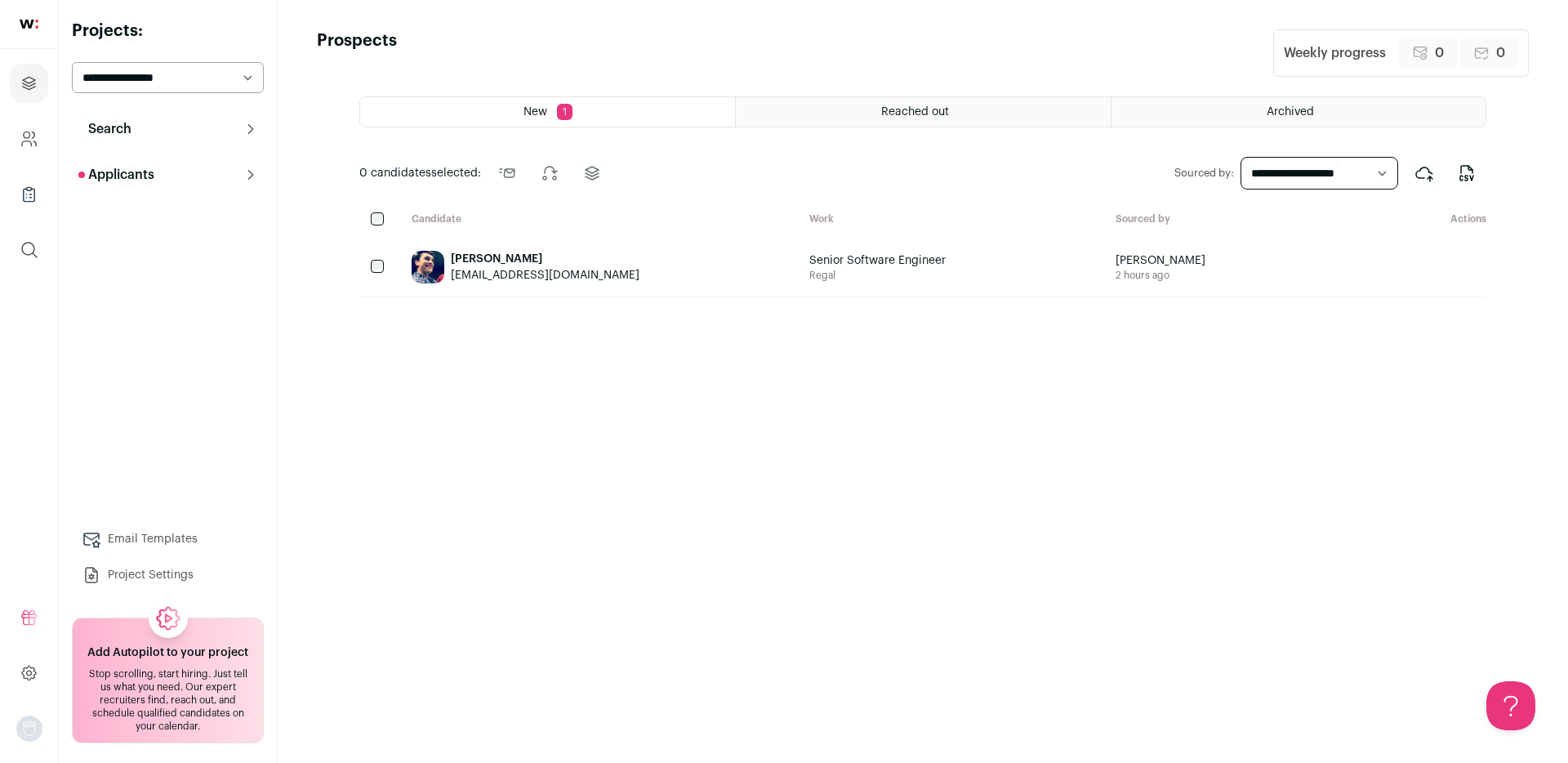
click at [1265, 116] on div "Archived" at bounding box center [1299, 111] width 374 height 29
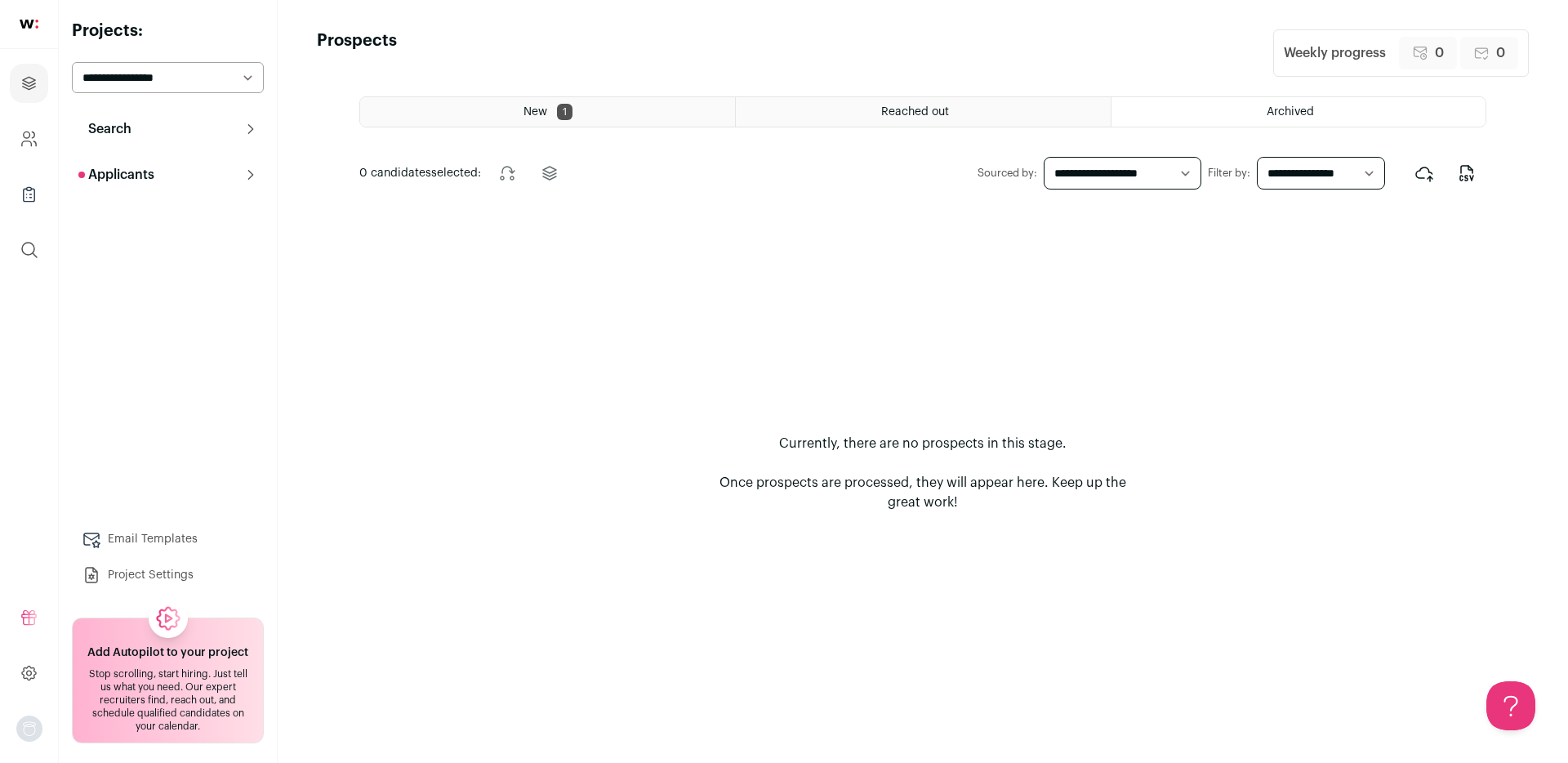
click at [984, 109] on div "Reached out" at bounding box center [923, 111] width 374 height 29
click at [565, 109] on span "1" at bounding box center [565, 112] width 16 height 17
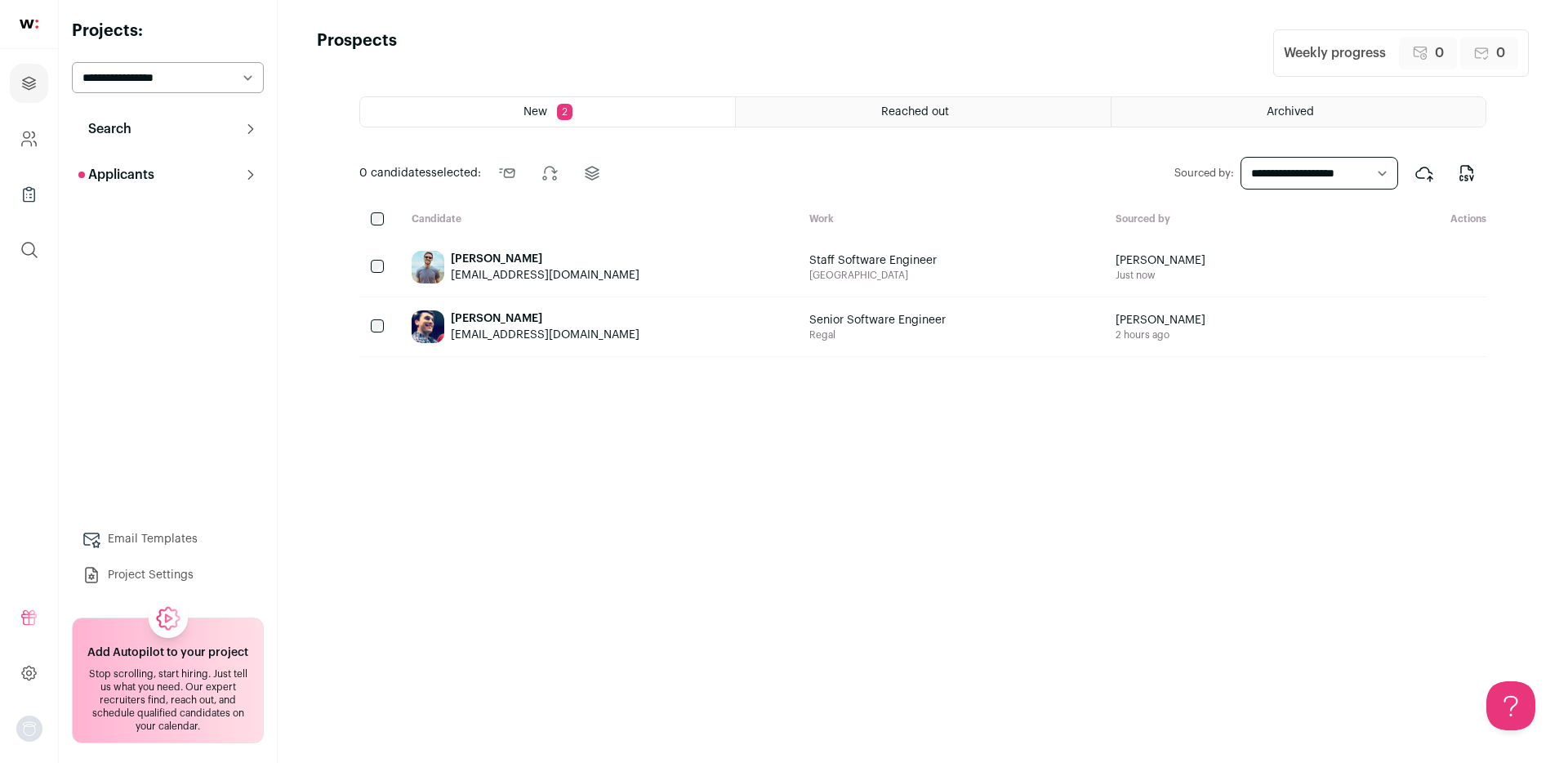
click at [643, 284] on div "[PERSON_NAME] [EMAIL_ADDRESS][DOMAIN_NAME]" at bounding box center [597, 267] width 397 height 59
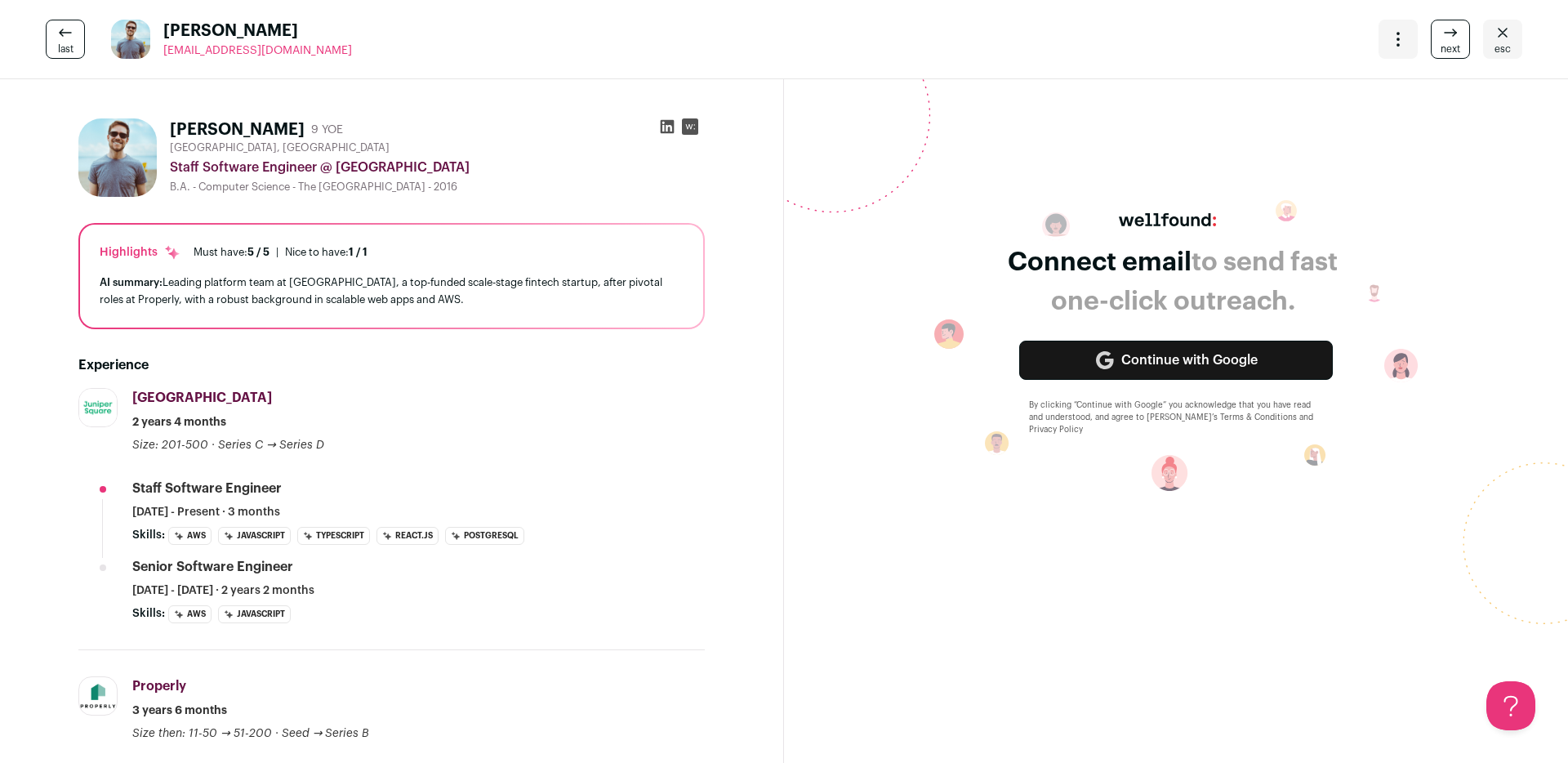
click at [1141, 367] on link "Continue with Google" at bounding box center [1176, 360] width 313 height 39
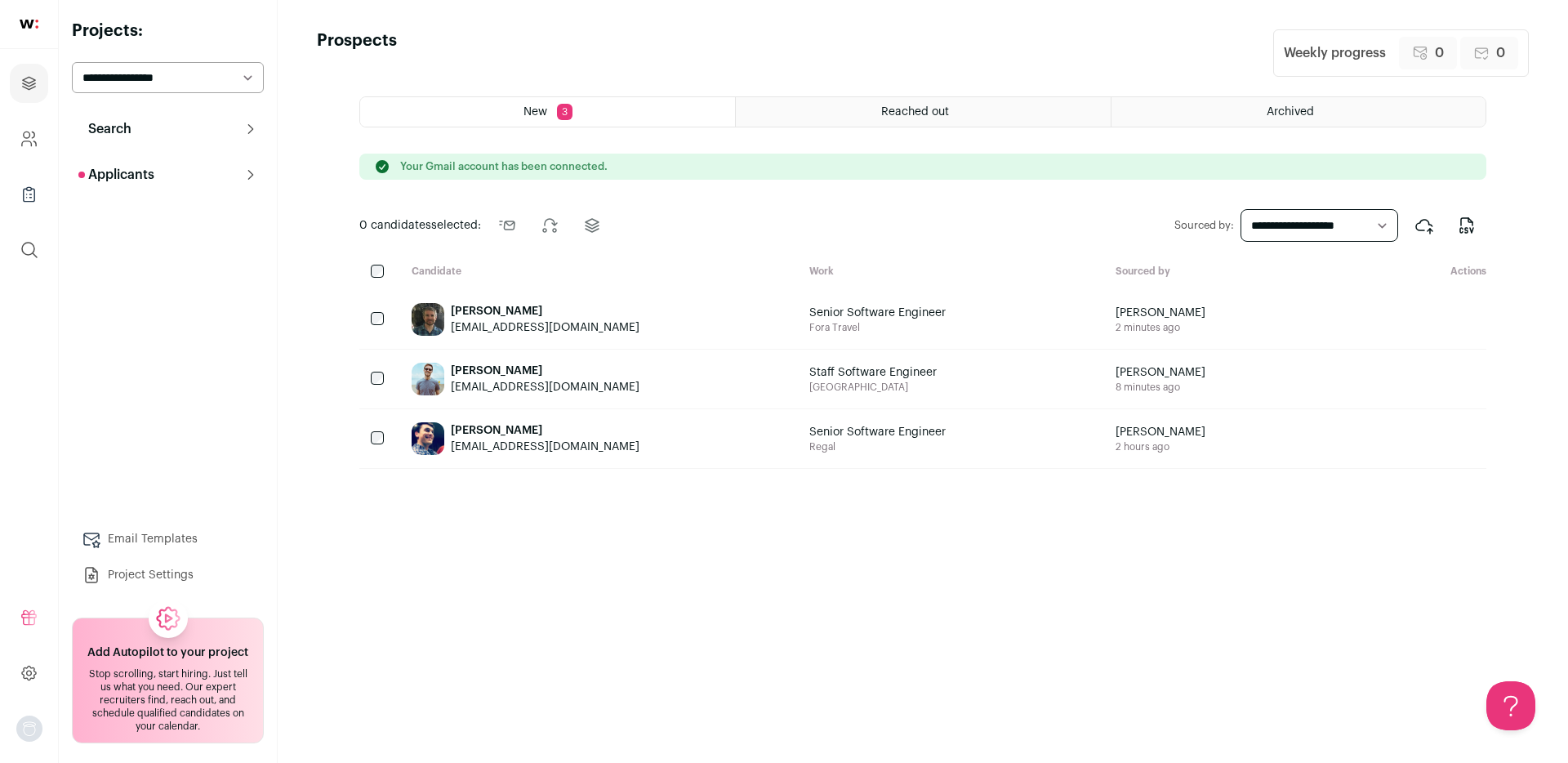
click at [670, 318] on div "[PERSON_NAME] [EMAIL_ADDRESS][DOMAIN_NAME]" at bounding box center [597, 319] width 397 height 59
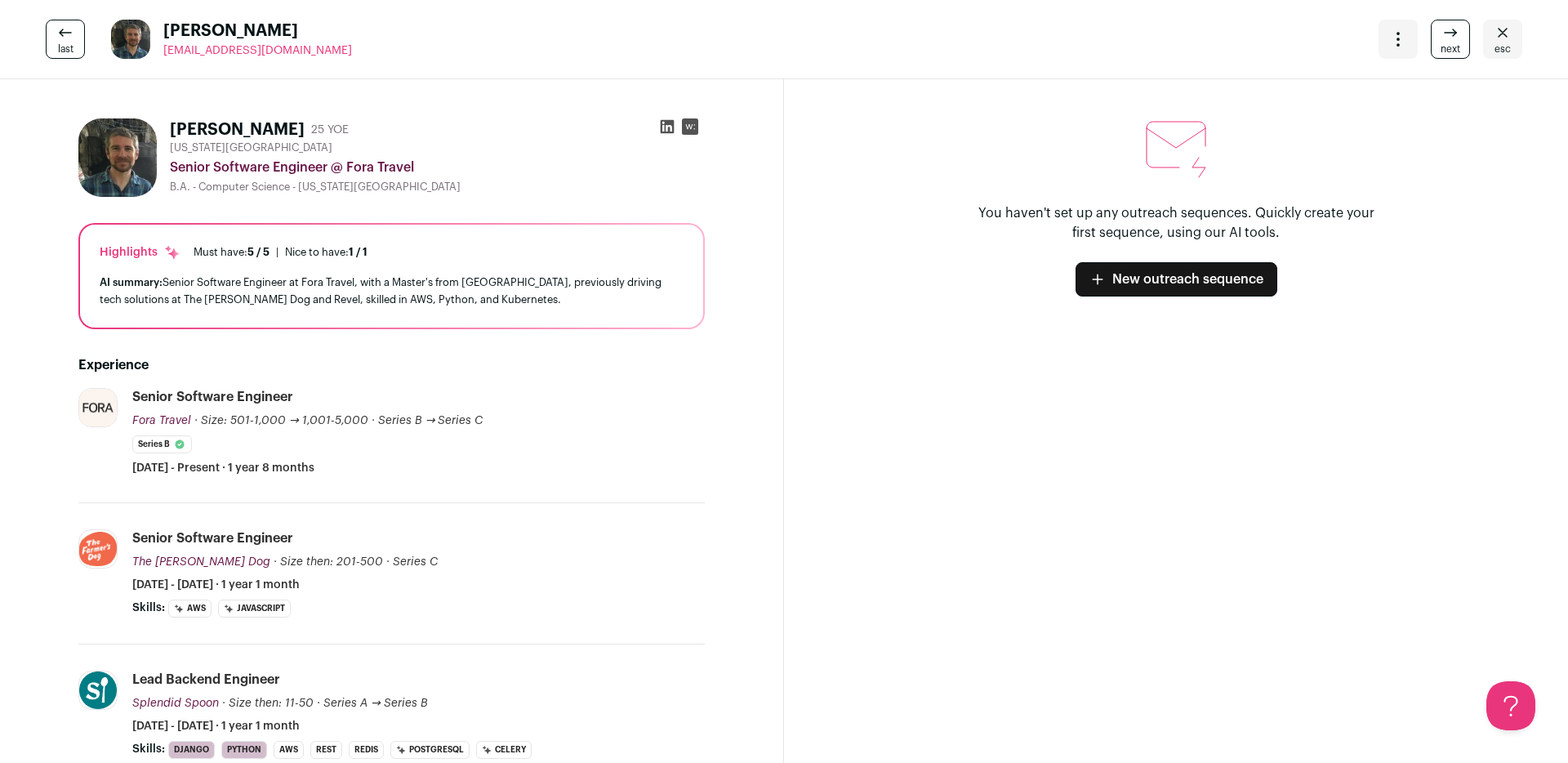
click at [1227, 291] on link "New outreach sequence" at bounding box center [1176, 278] width 202 height 34
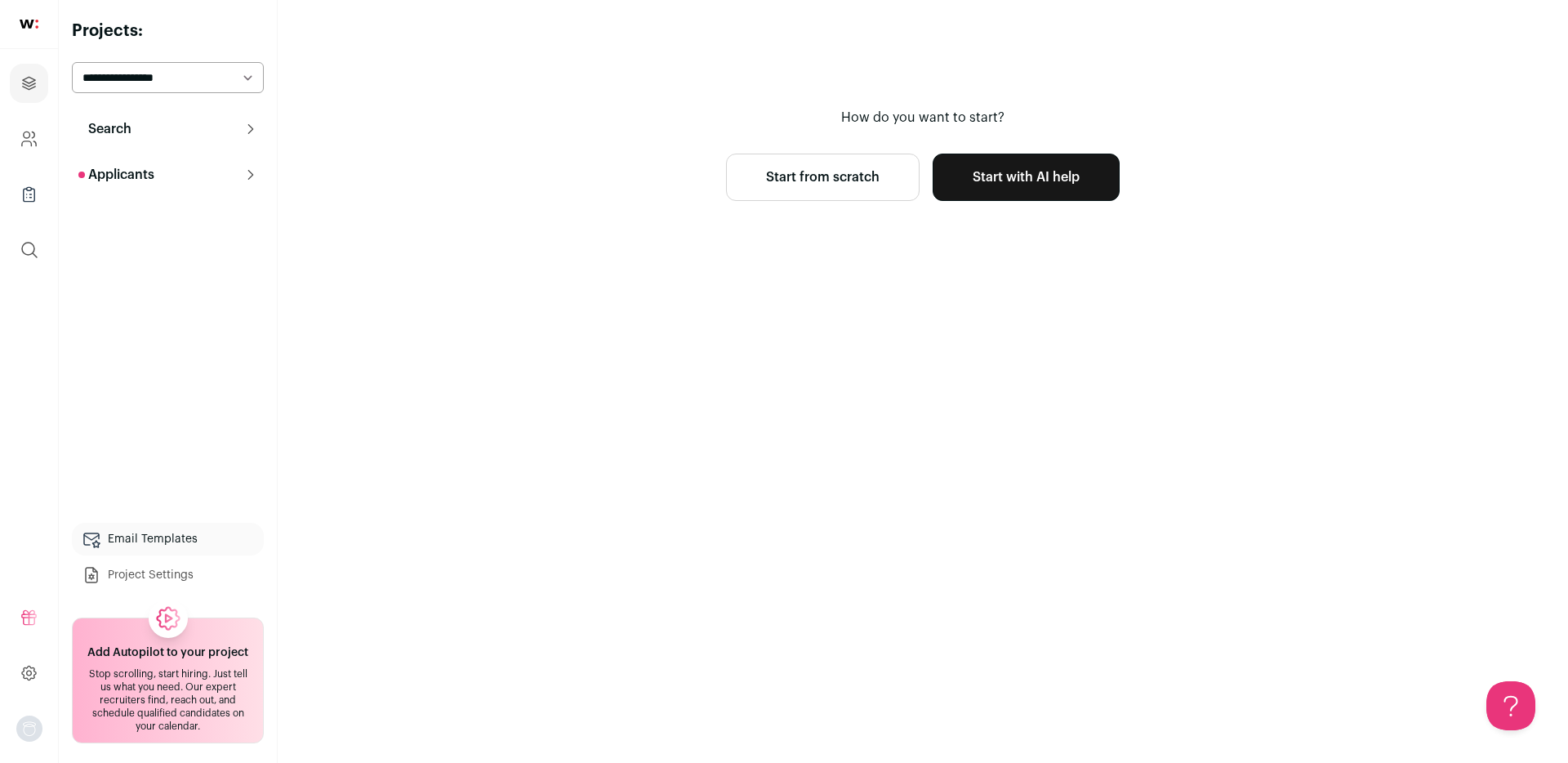
click at [998, 190] on link "Start with AI help" at bounding box center [1026, 177] width 187 height 47
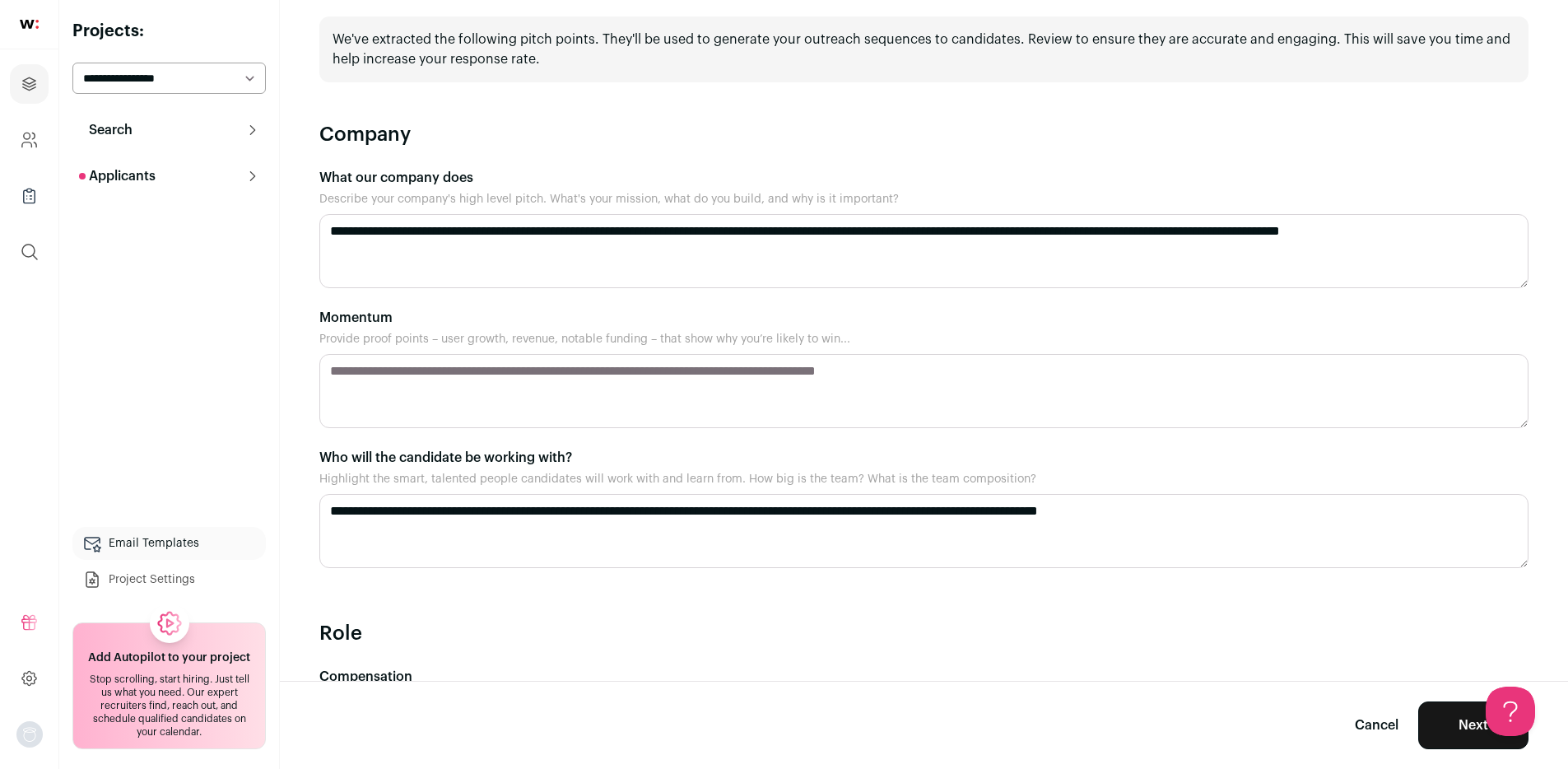
scroll to position [76, 0]
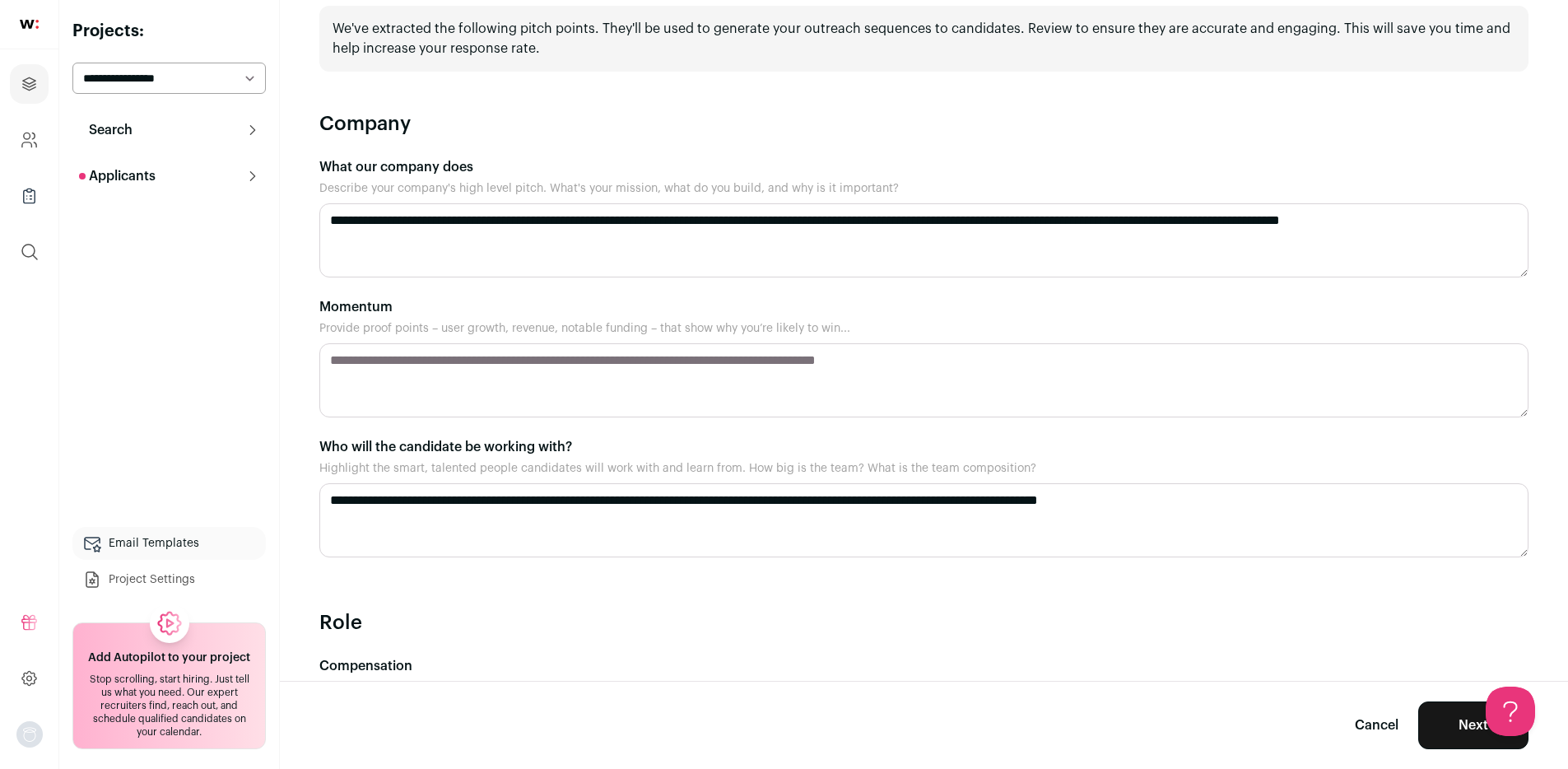
drag, startPoint x: 453, startPoint y: 217, endPoint x: 465, endPoint y: 217, distance: 12.0
click at [465, 217] on textarea "**********" at bounding box center [923, 240] width 1209 height 74
click at [745, 221] on textarea "**********" at bounding box center [923, 240] width 1209 height 74
paste textarea "*"
click at [710, 218] on textarea "**********" at bounding box center [923, 240] width 1209 height 74
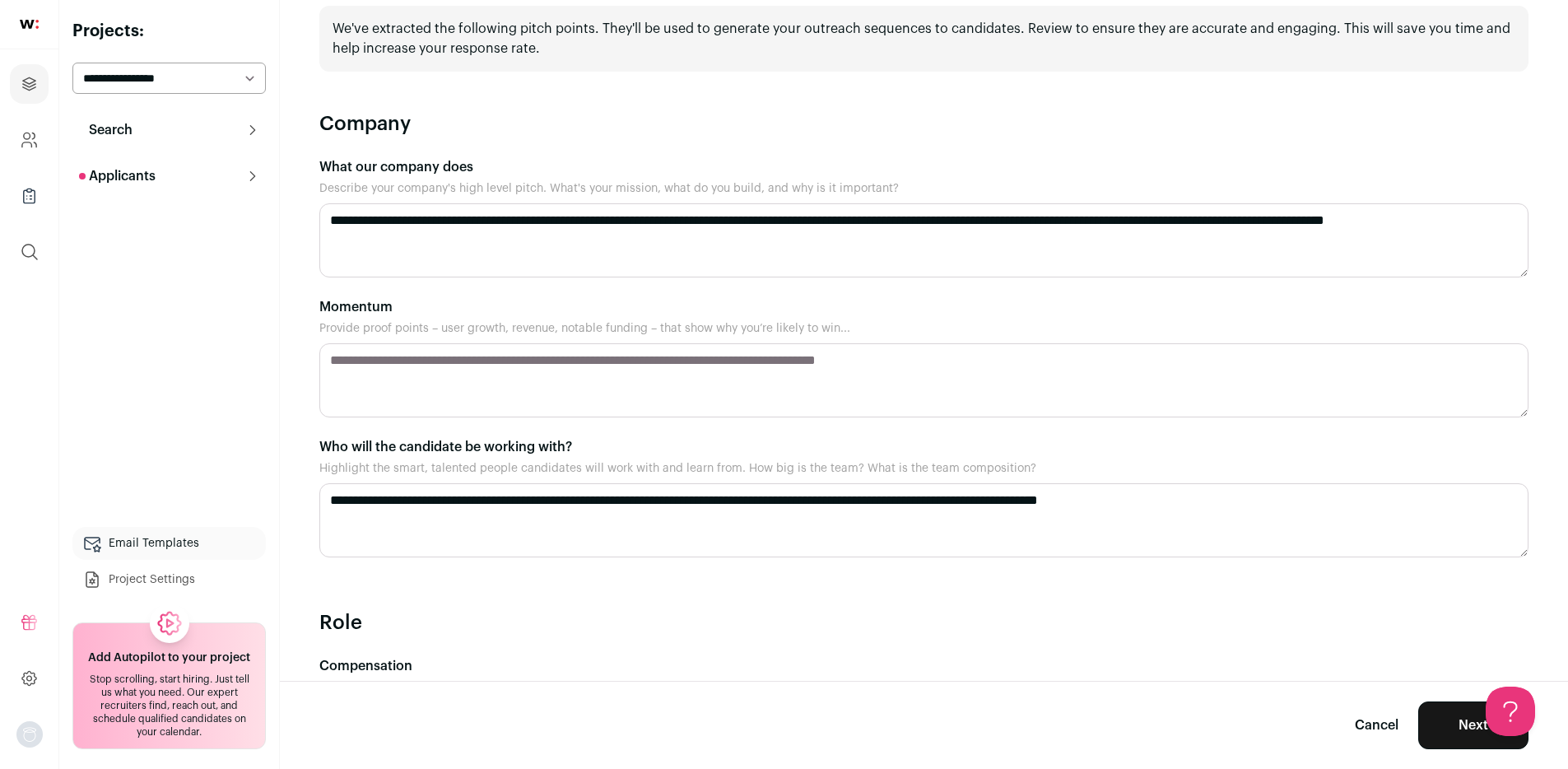
type textarea "**********"
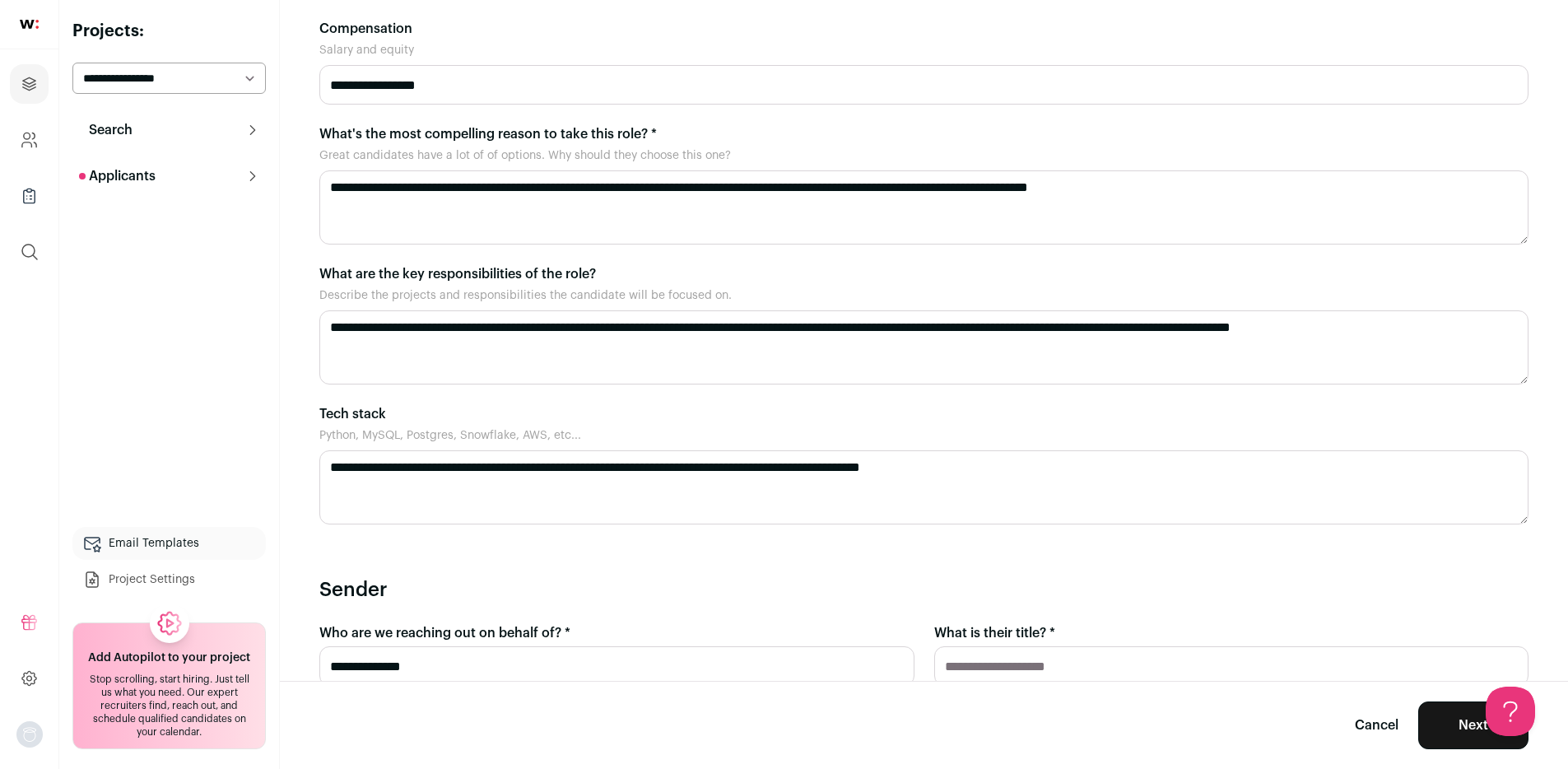
scroll to position [740, 0]
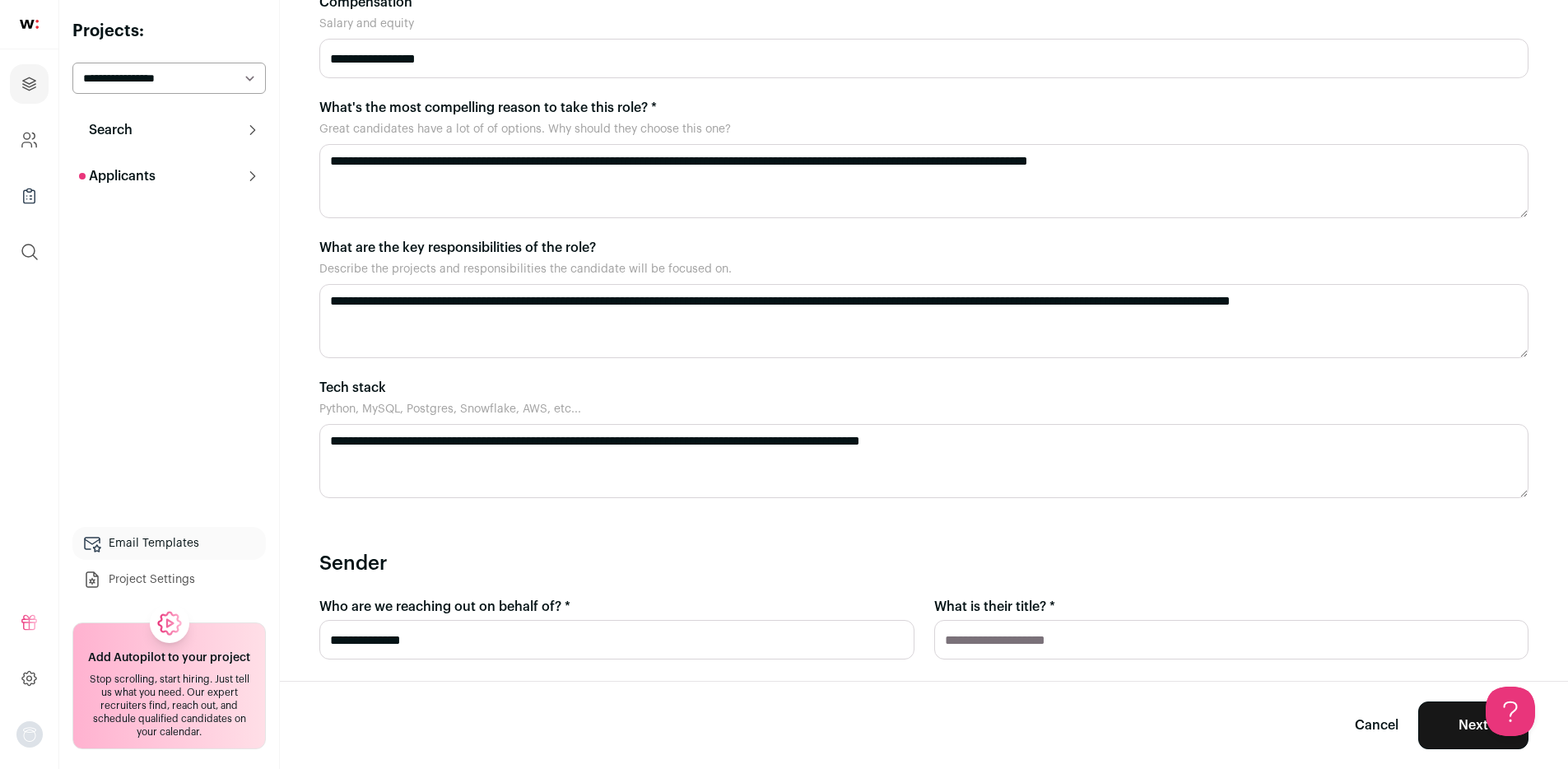
click at [1059, 642] on input "What is their title? *" at bounding box center [1231, 639] width 595 height 39
click at [1158, 574] on h2 "Sender" at bounding box center [923, 563] width 1209 height 26
click at [1059, 640] on input "**********" at bounding box center [1231, 639] width 595 height 39
type input "**********"
click at [1137, 546] on form "**********" at bounding box center [923, 93] width 1209 height 1291
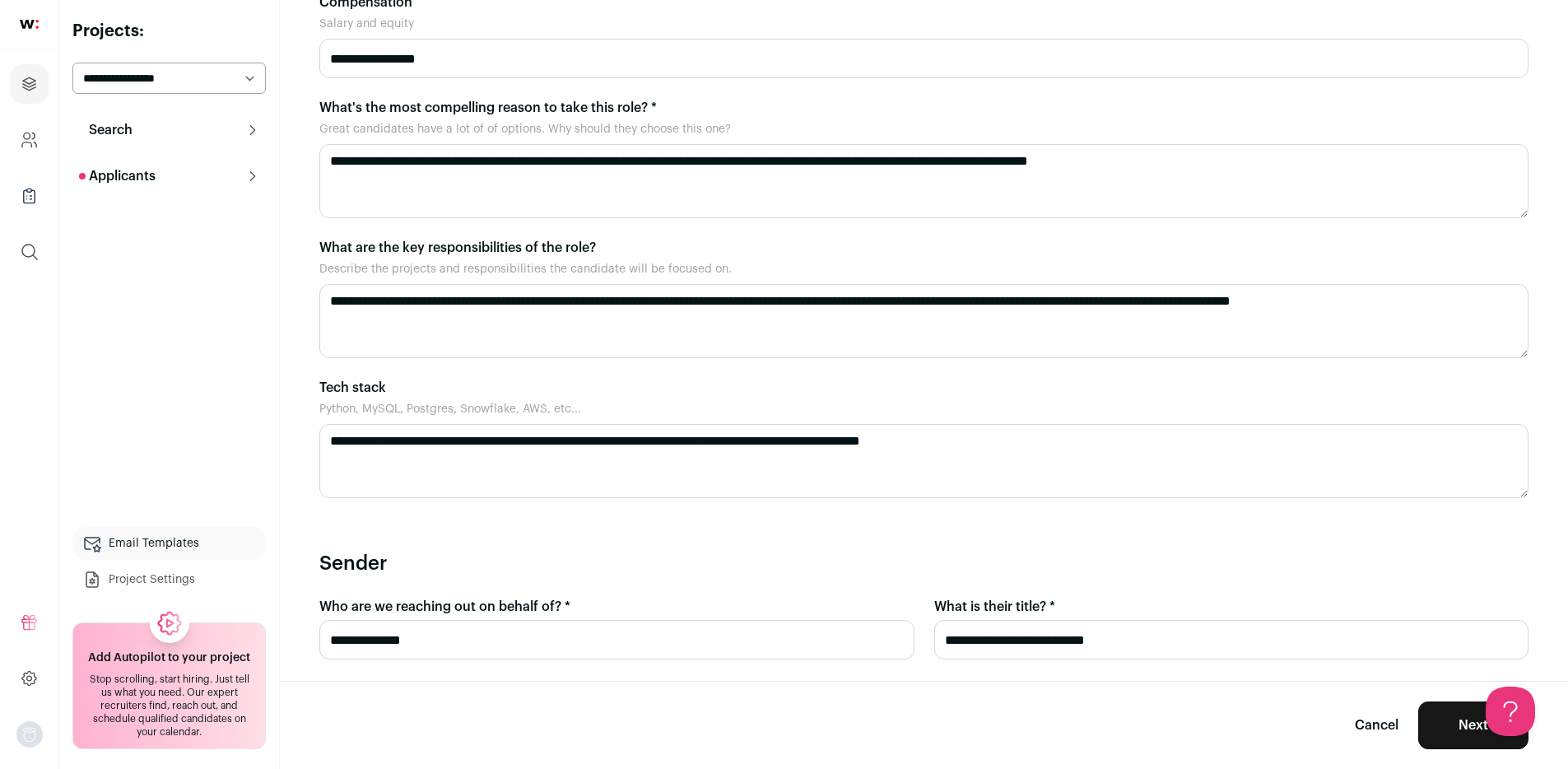
click at [1149, 633] on input "**********" at bounding box center [1231, 639] width 595 height 39
click at [1189, 577] on div "**********" at bounding box center [923, 605] width 1209 height 109
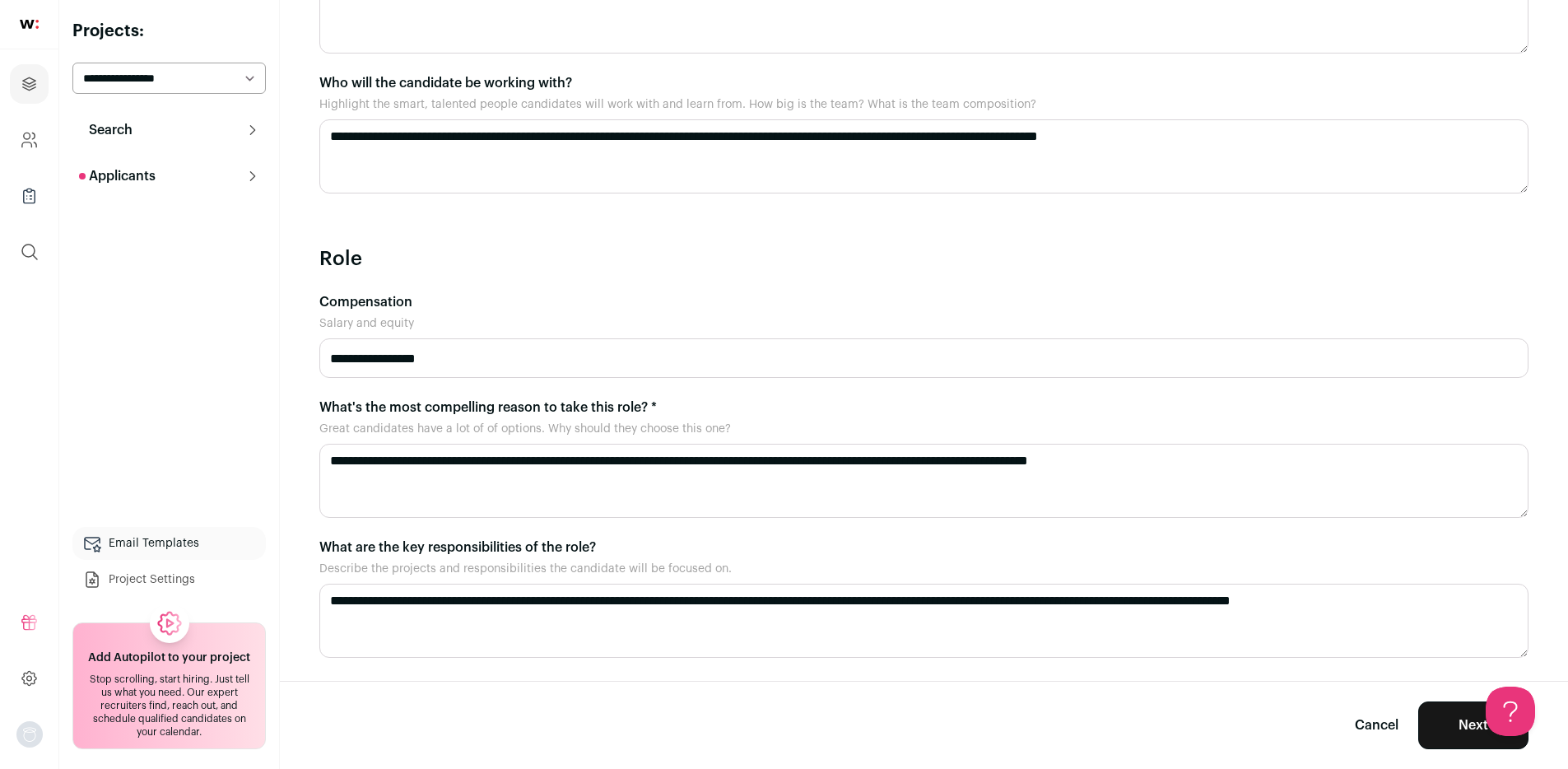
scroll to position [430, 0]
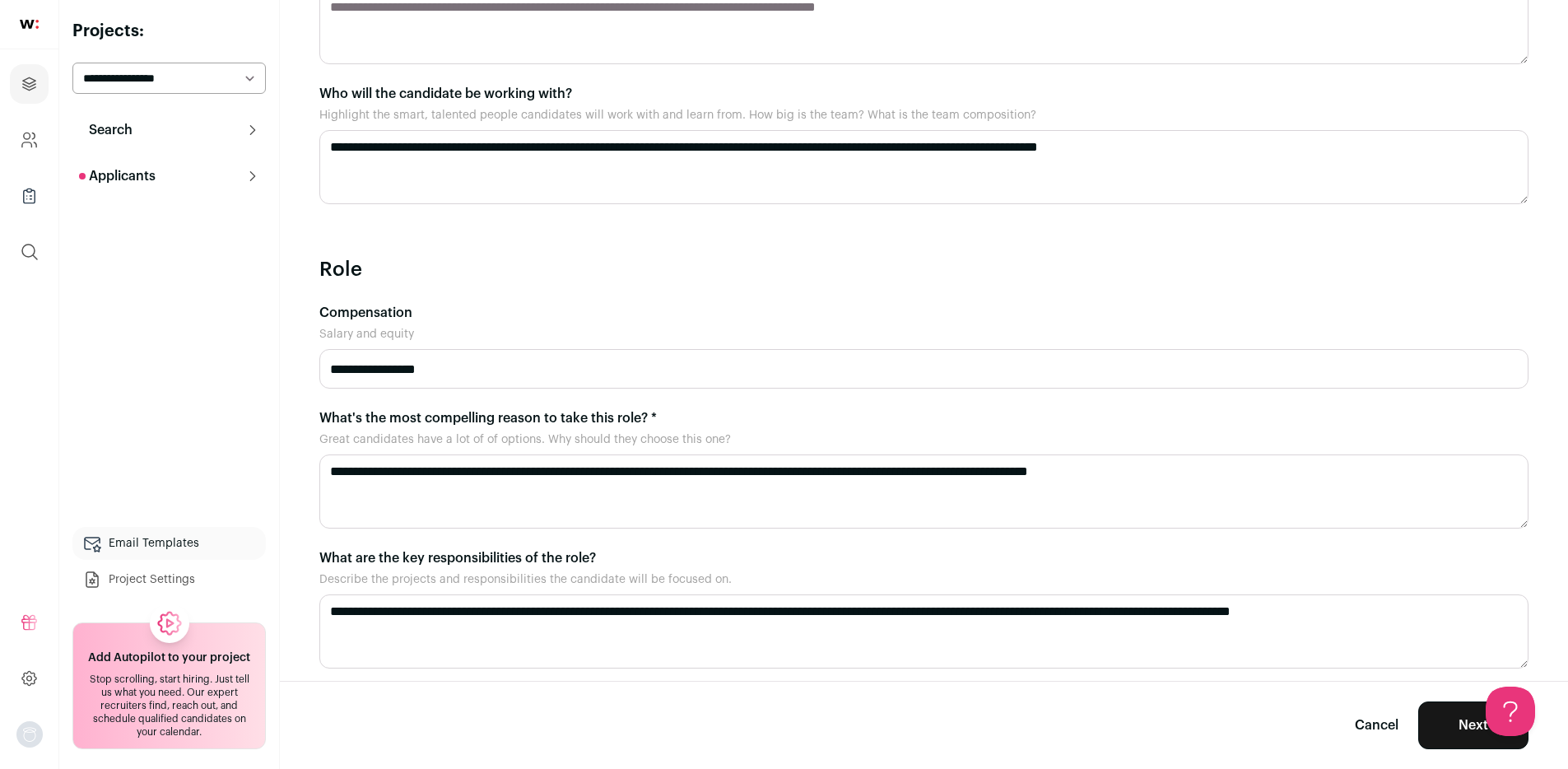
click at [398, 362] on input "**********" at bounding box center [923, 369] width 1209 height 39
type input "**********"
click at [359, 477] on textarea "**********" at bounding box center [923, 491] width 1209 height 74
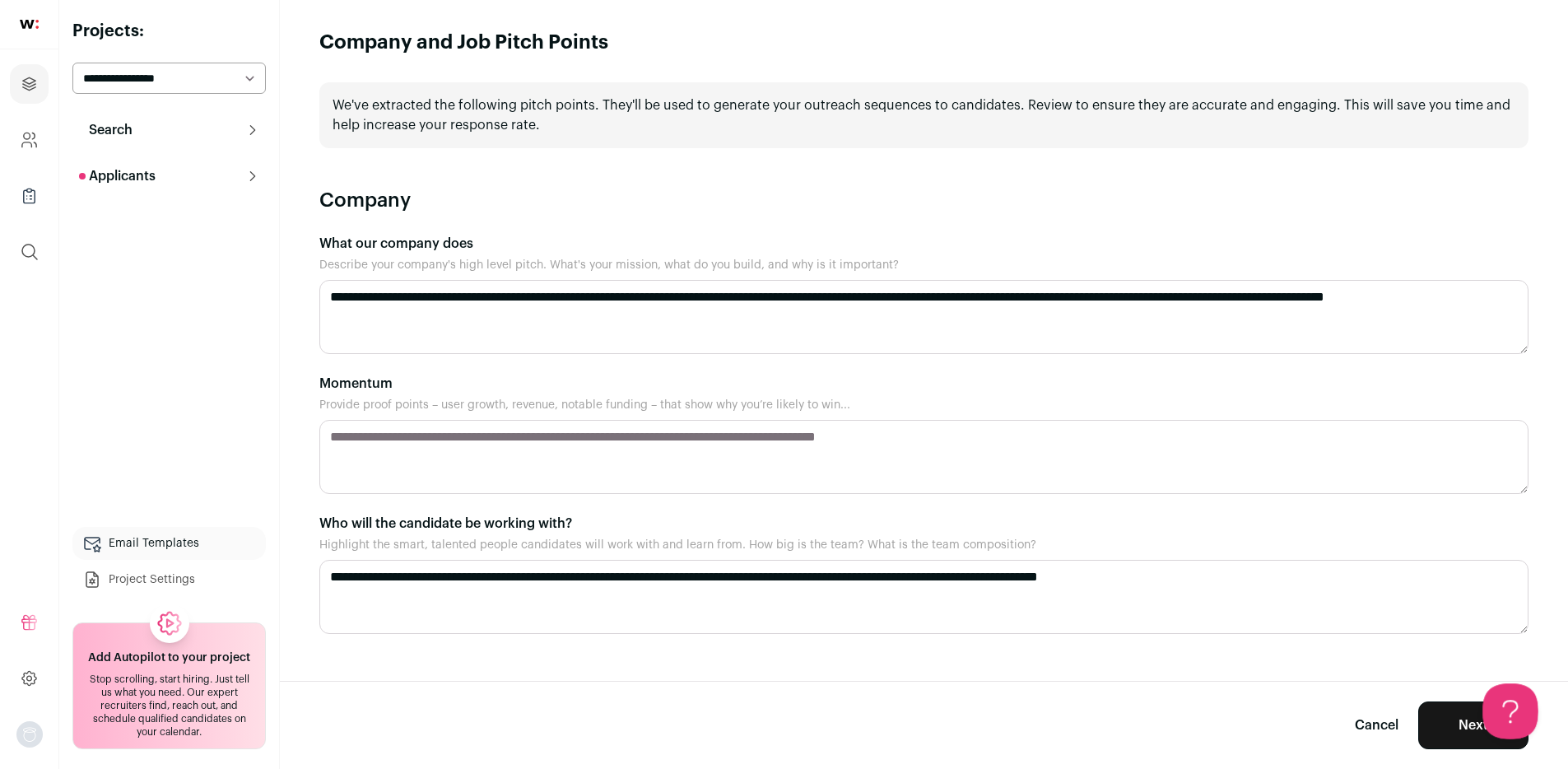
click at [1512, 720] on button "Open Beacon popover" at bounding box center [1506, 707] width 49 height 49
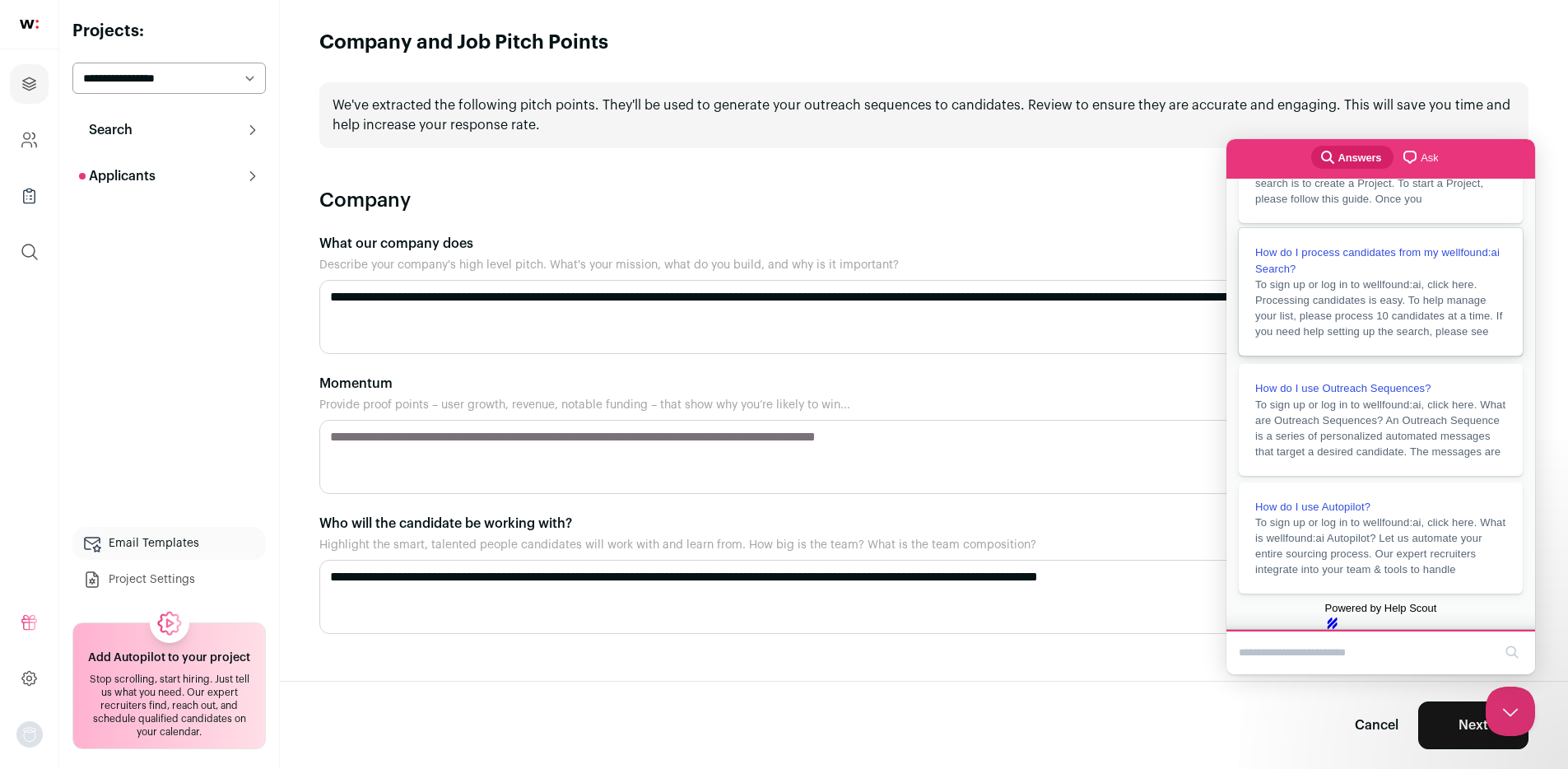
scroll to position [342, 0]
click at [1340, 395] on span "To sign up or log in to wellfound:ai, click here. What are Outreach Sequences? …" at bounding box center [1380, 426] width 251 height 63
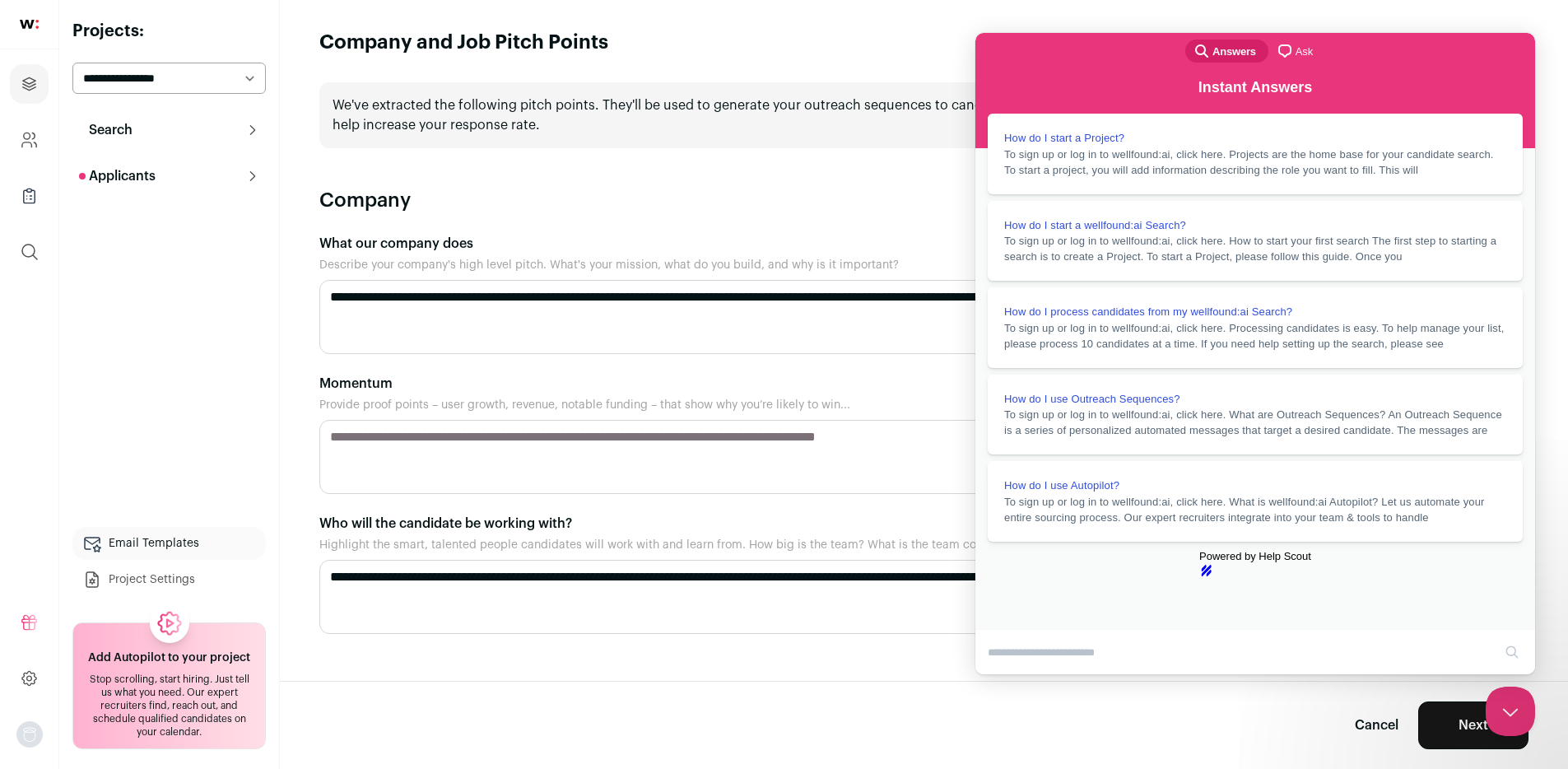
scroll to position [57, 0]
